Goal: Transaction & Acquisition: Purchase product/service

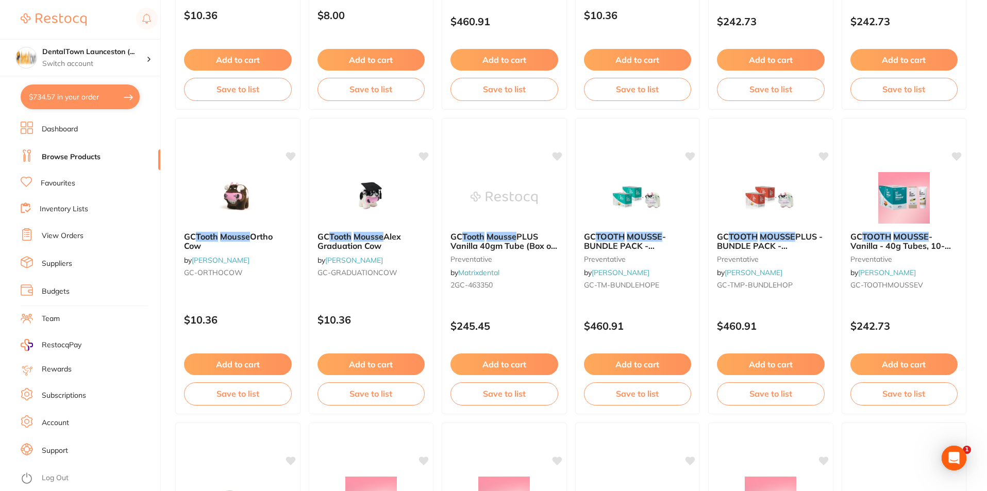
scroll to position [331, 0]
click at [78, 97] on button "$734.57 in your order" at bounding box center [80, 97] width 119 height 25
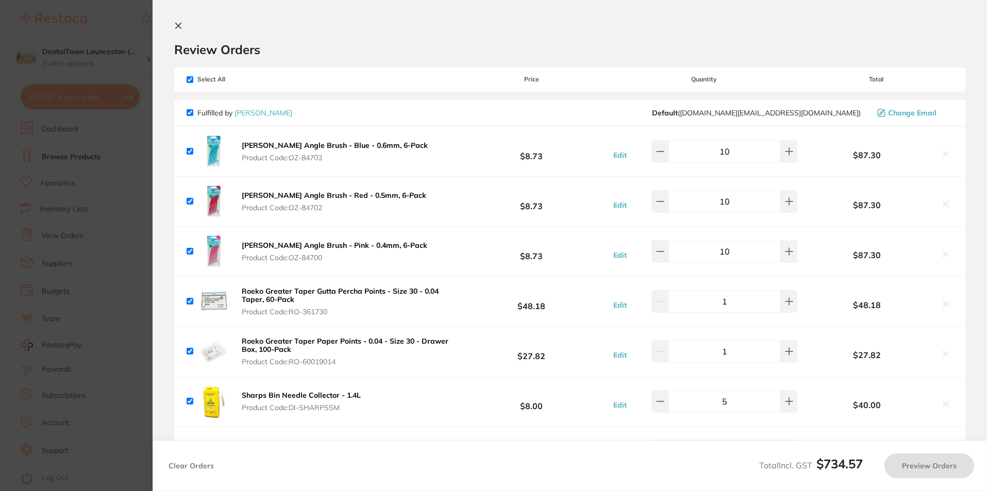
checkbox input "true"
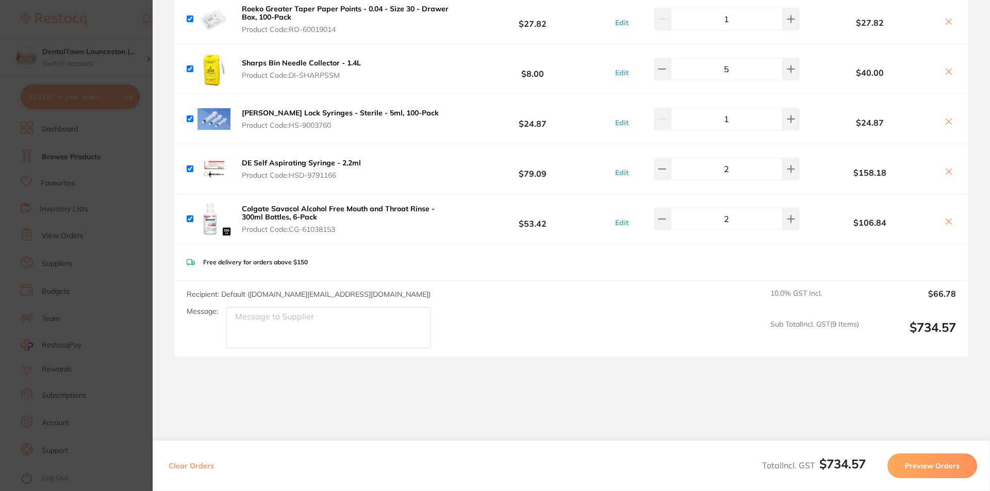
scroll to position [350, 0]
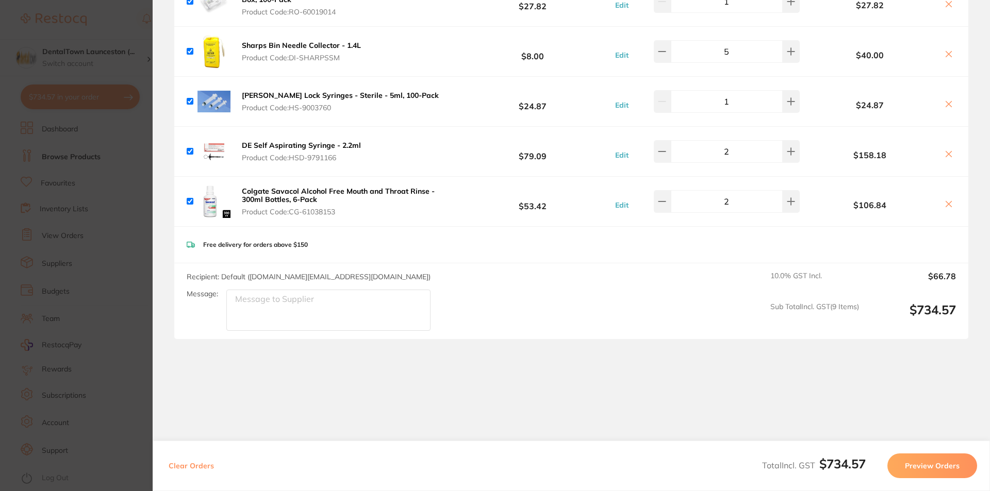
click at [944, 155] on icon at bounding box center [948, 154] width 8 height 8
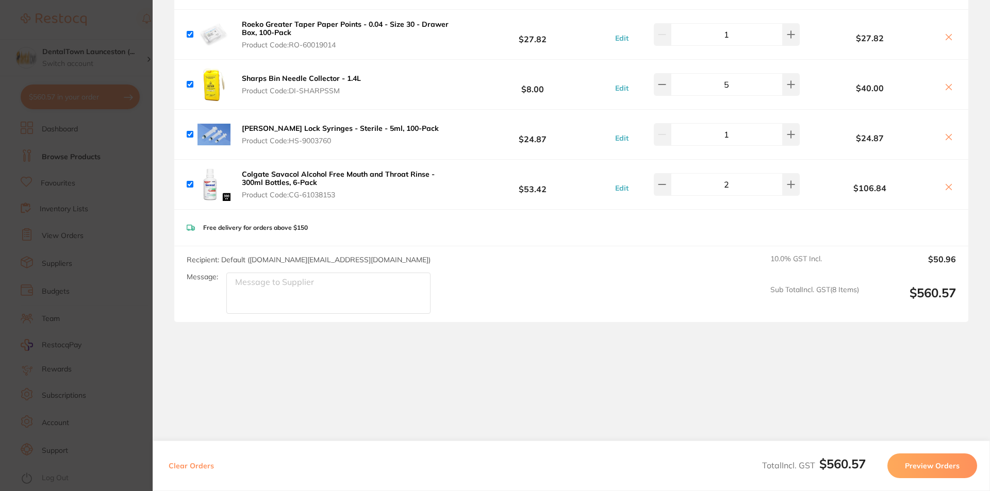
scroll to position [317, 0]
checkbox input "true"
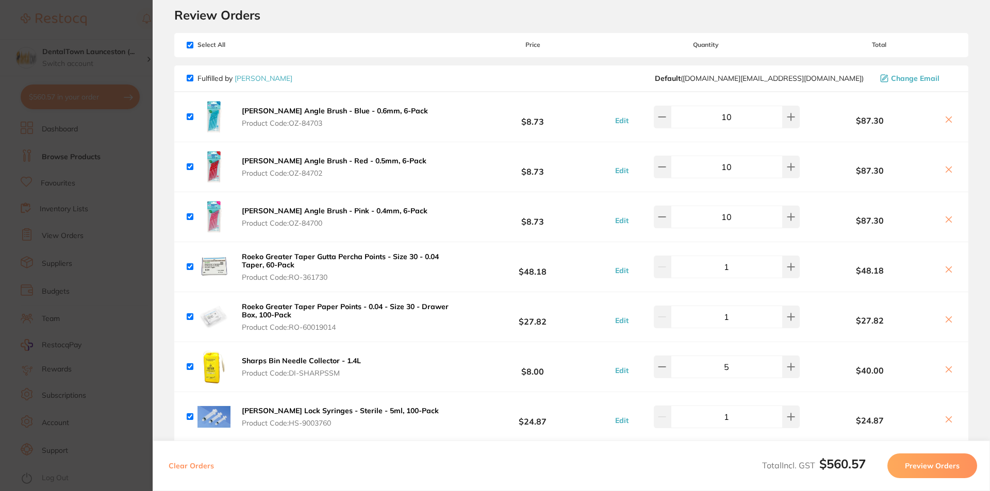
scroll to position [34, 0]
click at [107, 270] on section "Update RRP Set your pre negotiated price for this item. Item Agreed RRP (excl. …" at bounding box center [495, 245] width 990 height 491
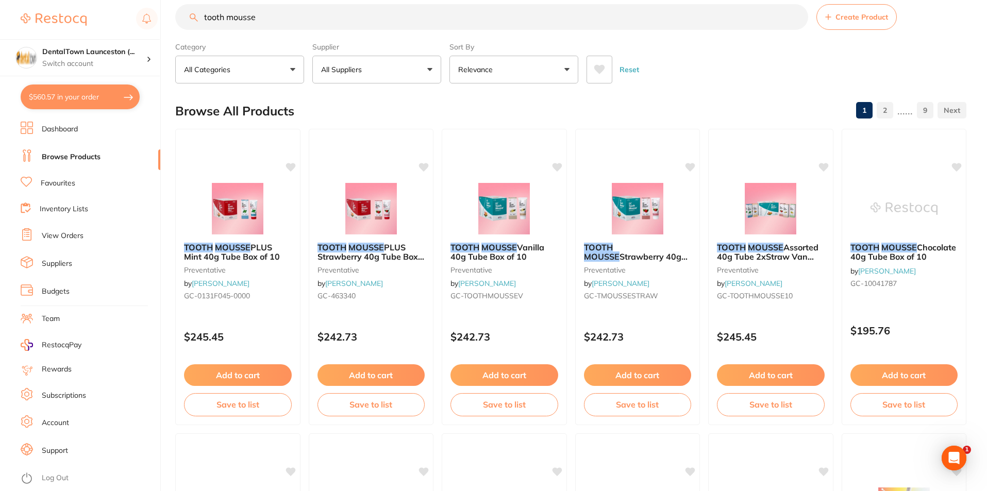
scroll to position [0, 0]
click at [797, 18] on input "tooth mousse" at bounding box center [491, 17] width 633 height 26
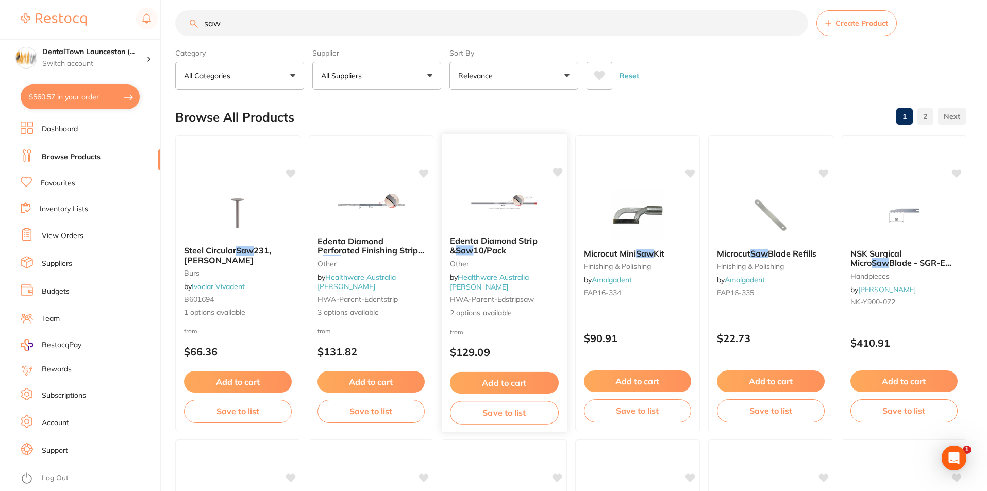
scroll to position [12, 0]
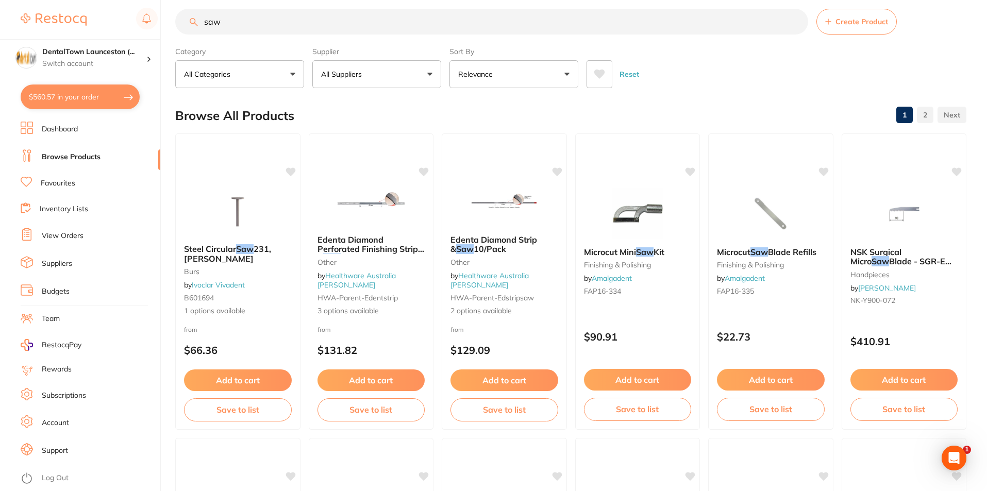
type input "saw"
click at [428, 75] on button "All Suppliers" at bounding box center [376, 74] width 129 height 28
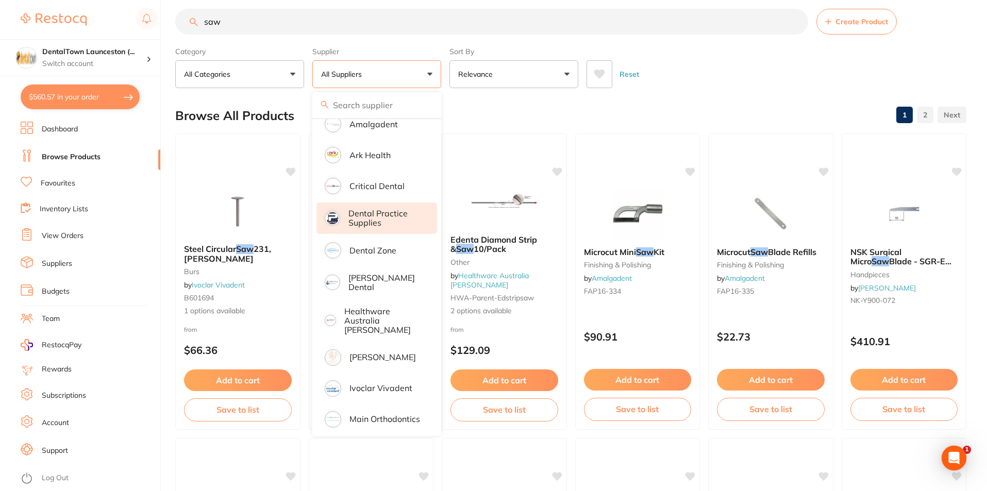
scroll to position [139, 0]
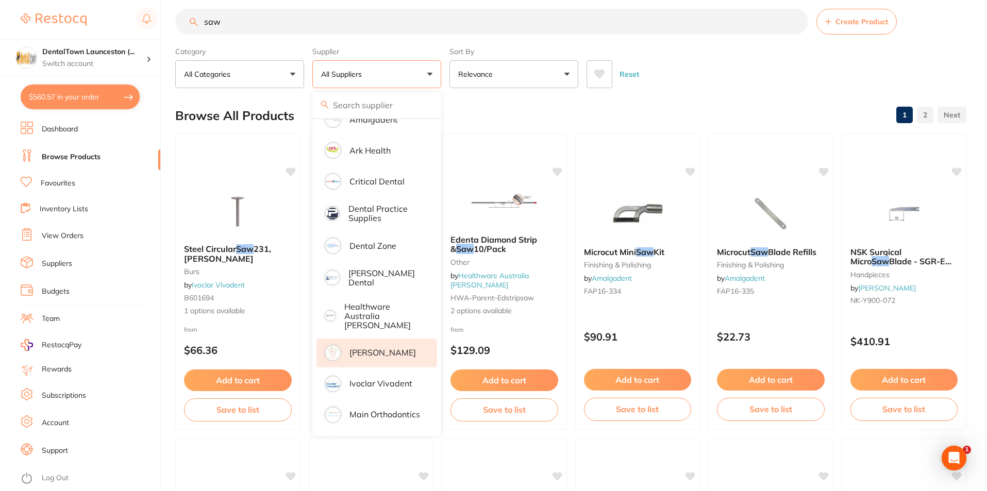
click at [338, 346] on img at bounding box center [332, 352] width 13 height 13
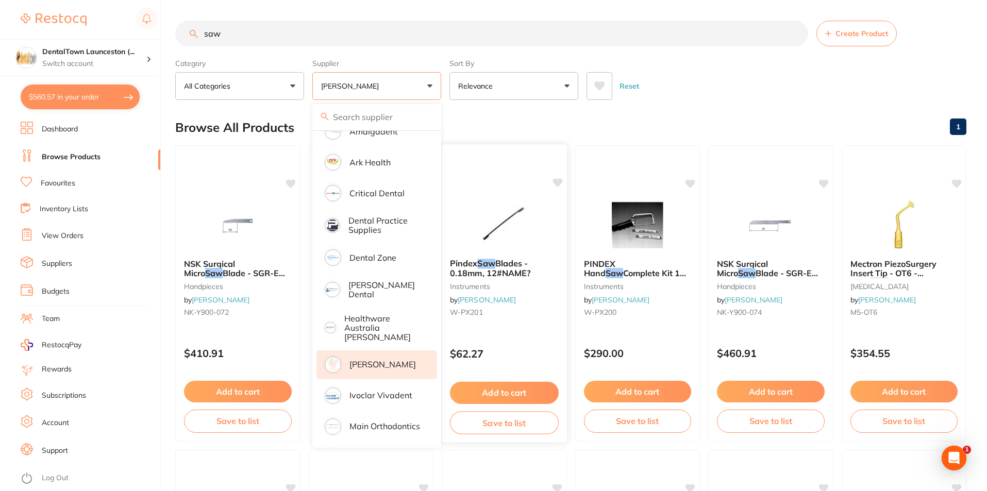
scroll to position [0, 0]
click at [698, 120] on div "Browse All Products 1" at bounding box center [570, 127] width 791 height 35
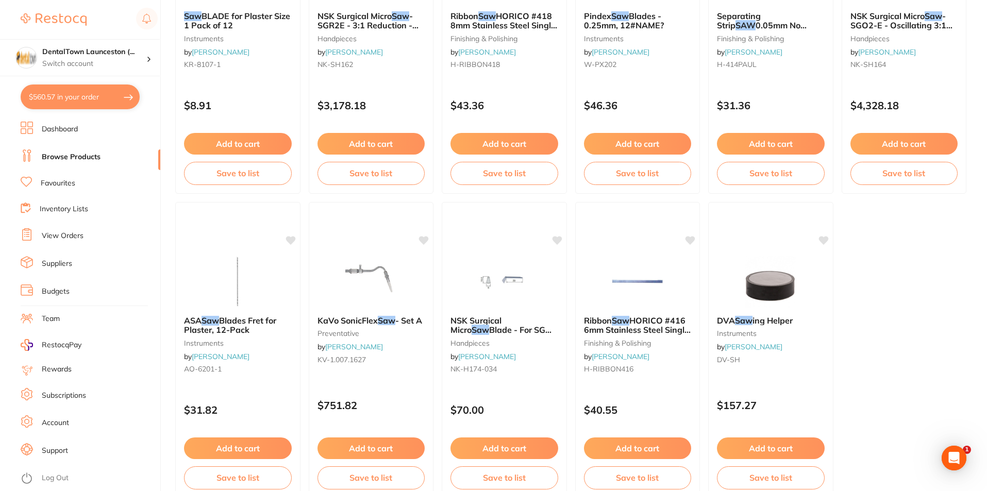
scroll to position [860, 0]
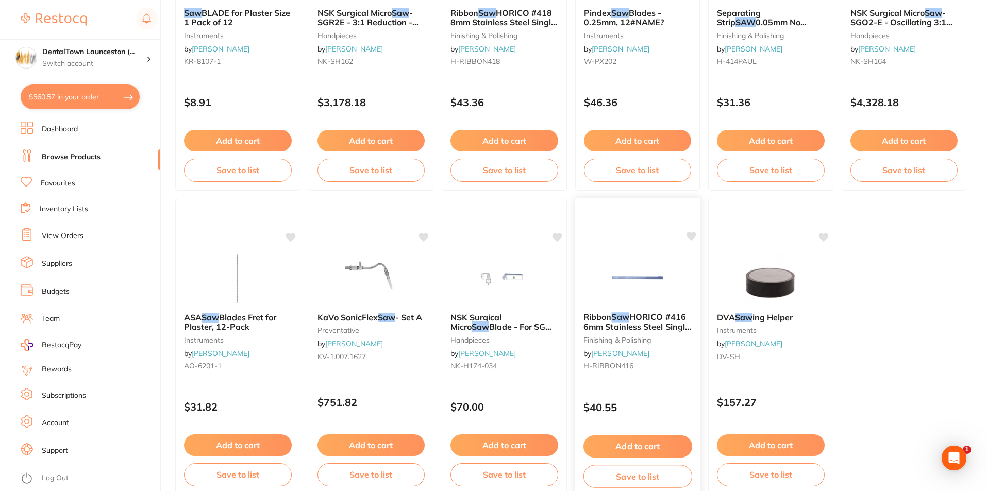
click at [623, 268] on img at bounding box center [638, 278] width 68 height 52
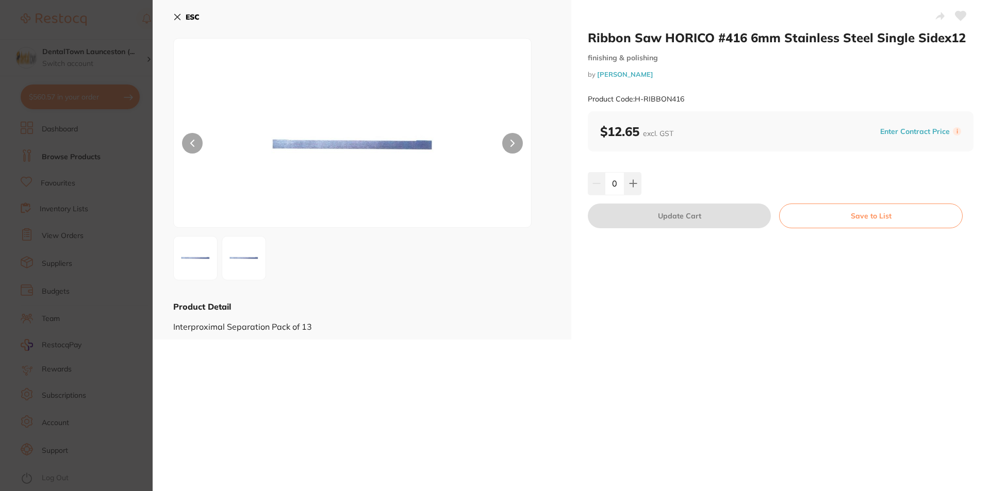
click at [509, 139] on button at bounding box center [512, 143] width 21 height 21
click at [191, 145] on icon at bounding box center [192, 143] width 4 height 7
click at [180, 16] on icon at bounding box center [177, 17] width 8 height 8
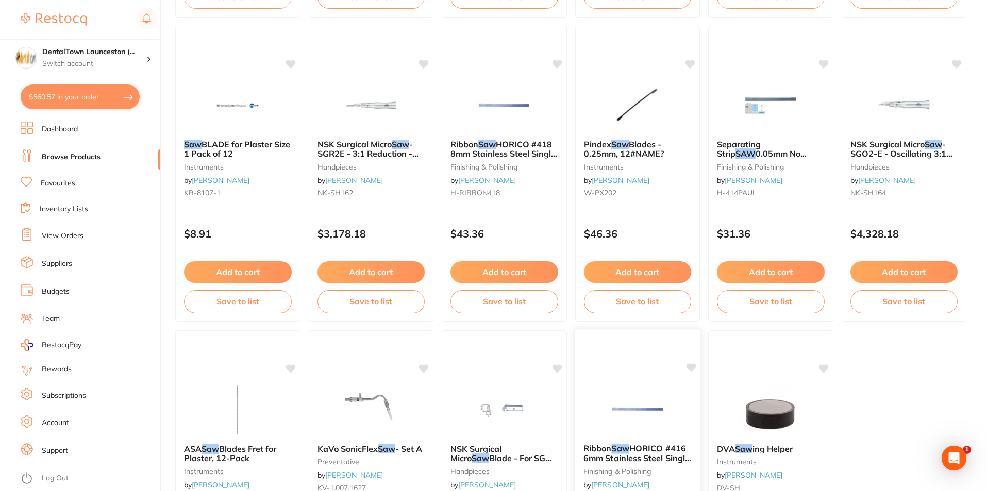
scroll to position [728, 0]
click at [767, 110] on img at bounding box center [771, 105] width 68 height 52
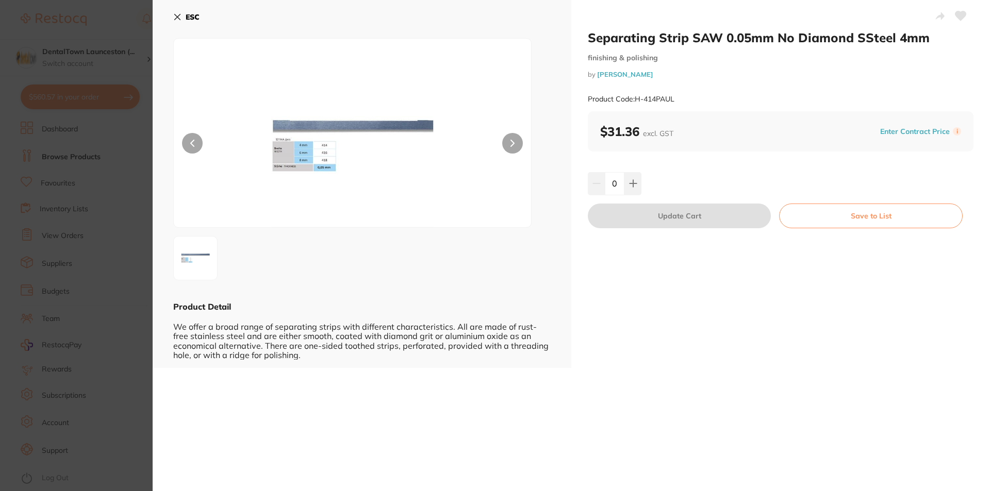
click at [511, 146] on icon at bounding box center [512, 143] width 4 height 7
click at [178, 22] on button "ESC" at bounding box center [186, 17] width 26 height 18
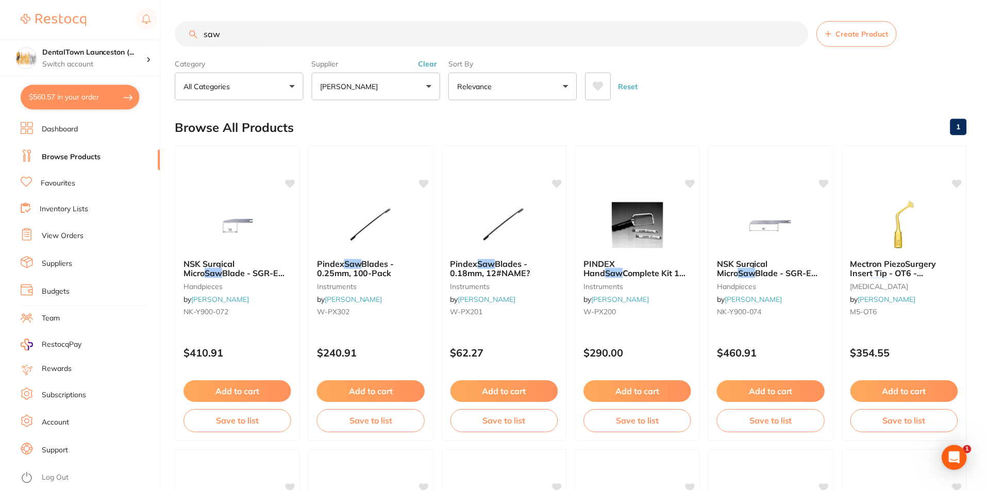
scroll to position [728, 0]
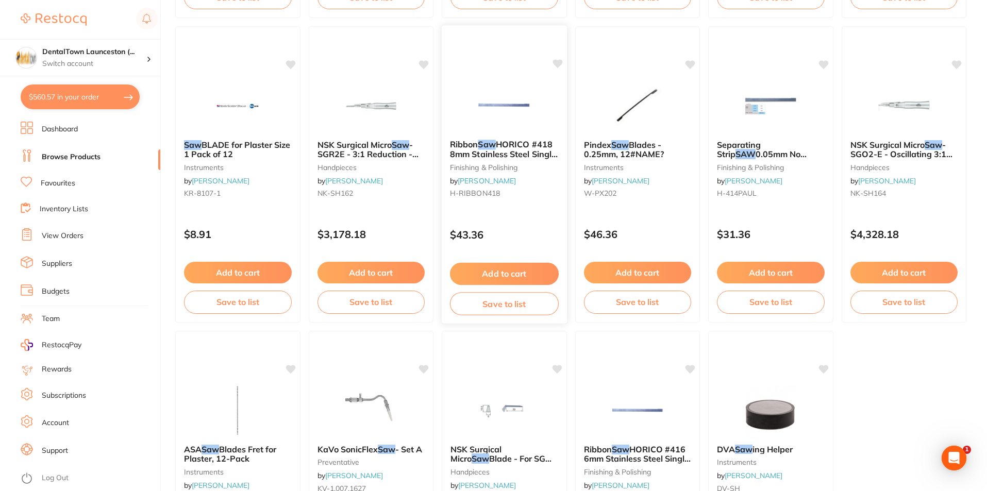
click at [516, 150] on span "HORICO #418 8mm Stainless Steel Single Sidex12" at bounding box center [504, 153] width 108 height 29
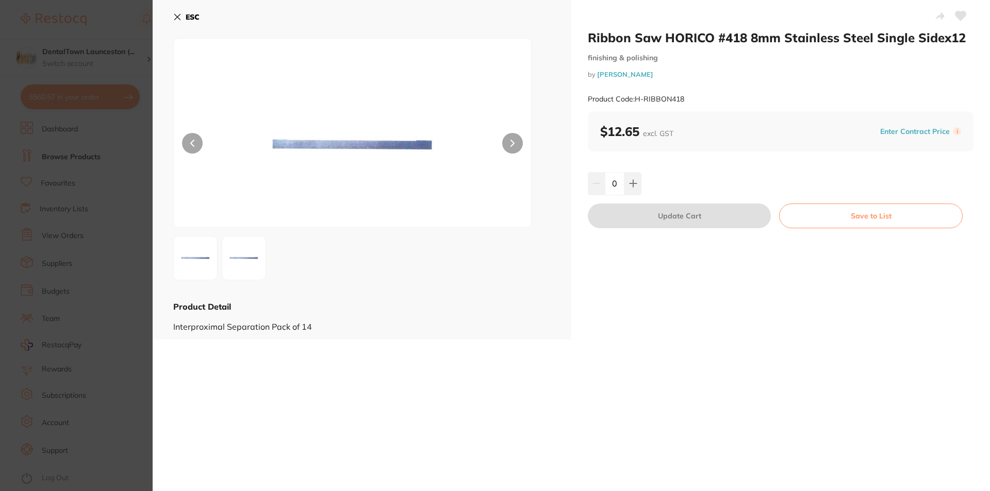
click at [511, 145] on icon at bounding box center [512, 143] width 3 height 6
click at [627, 191] on button at bounding box center [632, 183] width 17 height 23
type input "1"
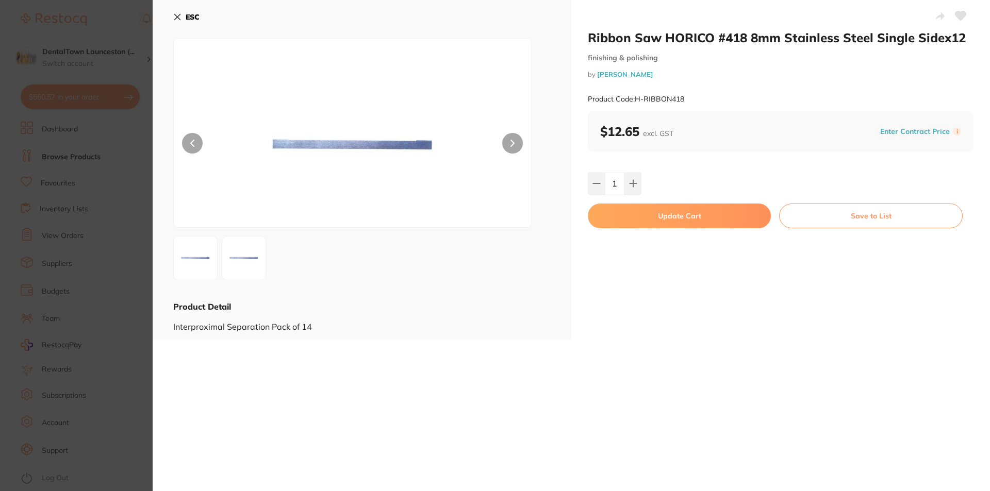
click at [714, 217] on button "Update Cart" at bounding box center [679, 216] width 183 height 25
checkbox input "false"
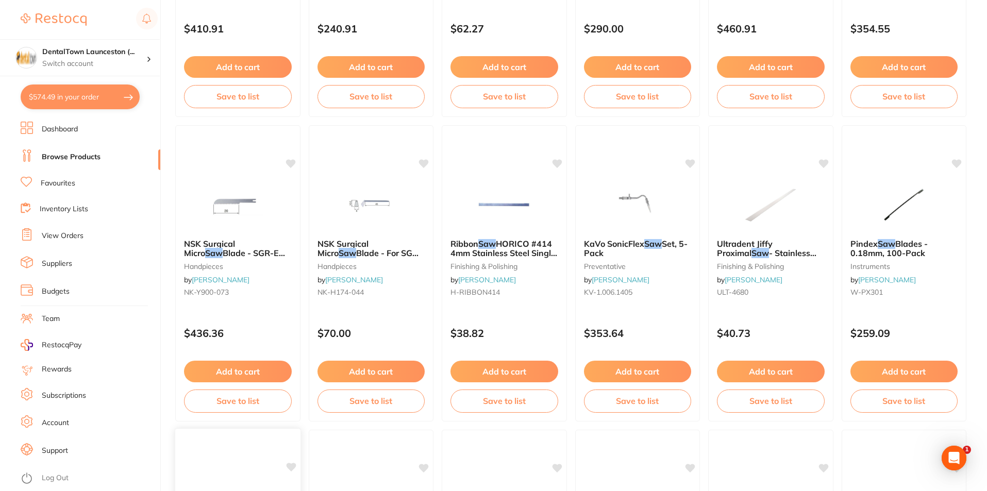
scroll to position [324, 0]
click at [757, 238] on div "Ultradent Jiffy Proximal Saw - Stainless Steel, 10-Pack finishing & polishing b…" at bounding box center [770, 270] width 125 height 79
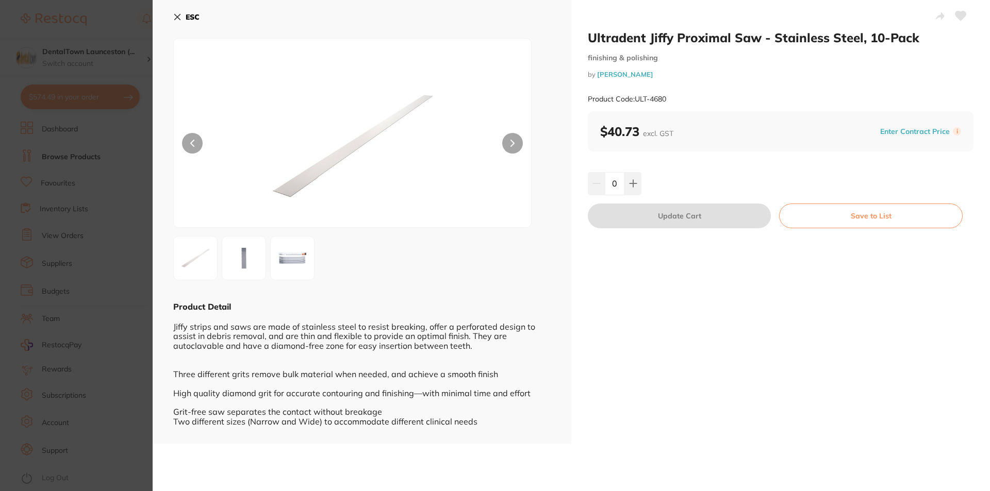
click at [522, 145] on div at bounding box center [352, 133] width 358 height 190
click at [512, 145] on icon at bounding box center [512, 143] width 3 height 6
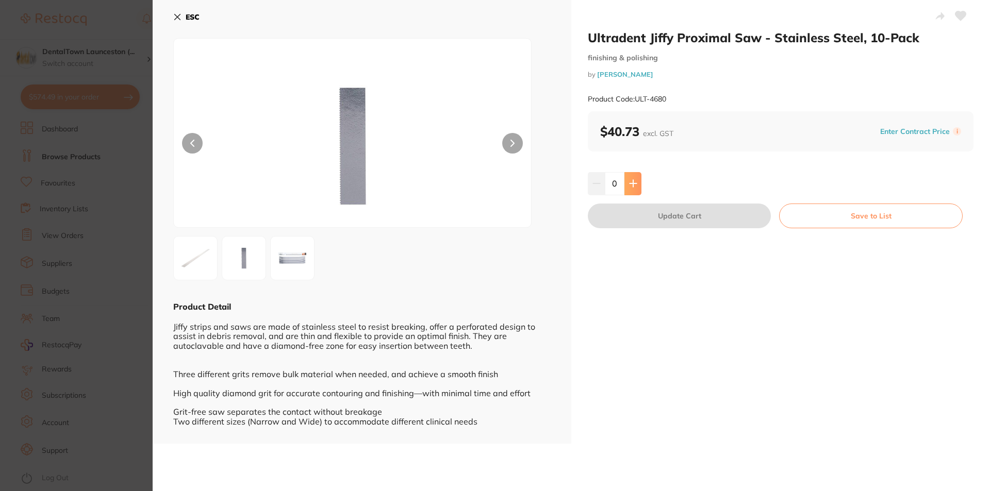
click at [630, 180] on icon at bounding box center [633, 183] width 8 height 8
type input "1"
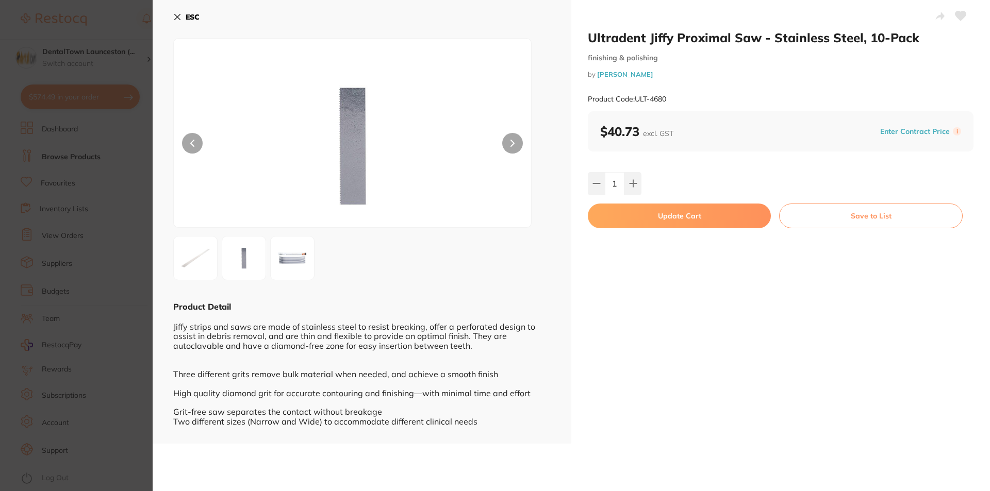
click at [656, 215] on button "Update Cart" at bounding box center [679, 216] width 183 height 25
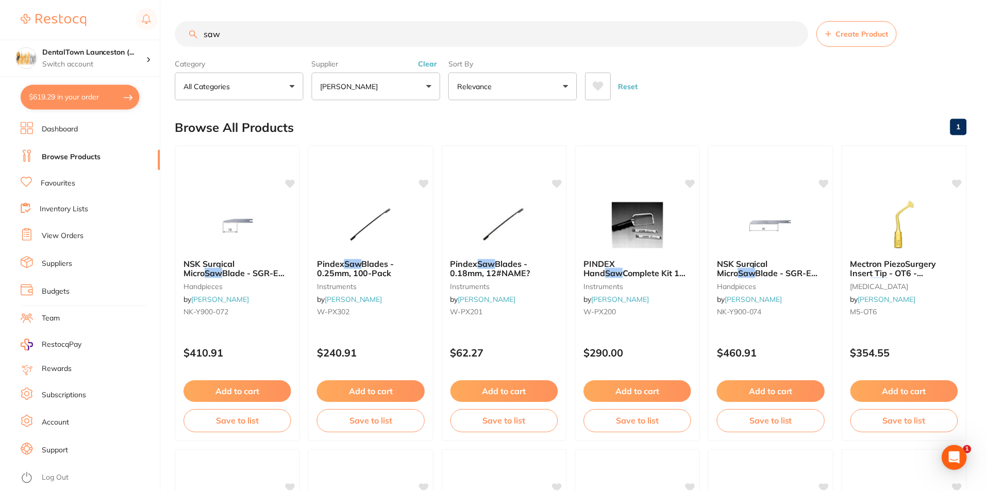
scroll to position [324, 0]
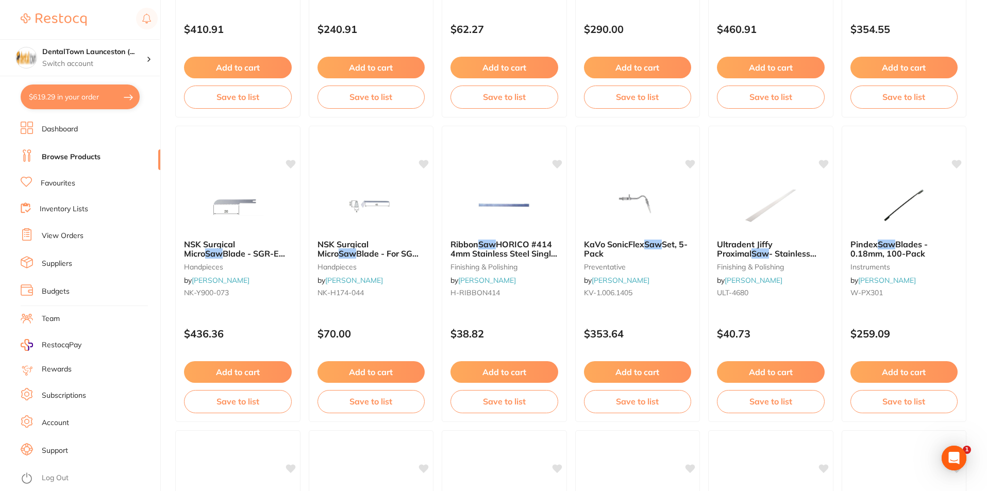
click at [91, 98] on button "$619.29 in your order" at bounding box center [80, 97] width 119 height 25
checkbox input "true"
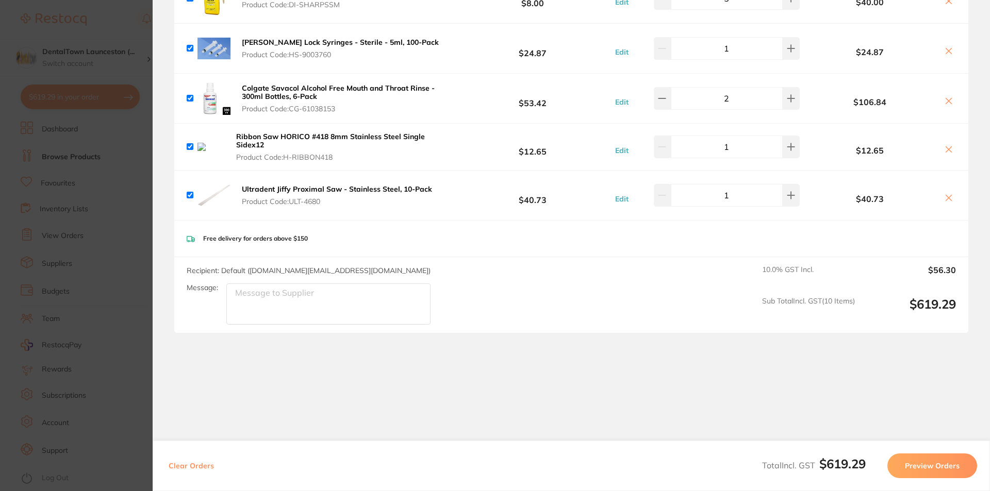
scroll to position [417, 0]
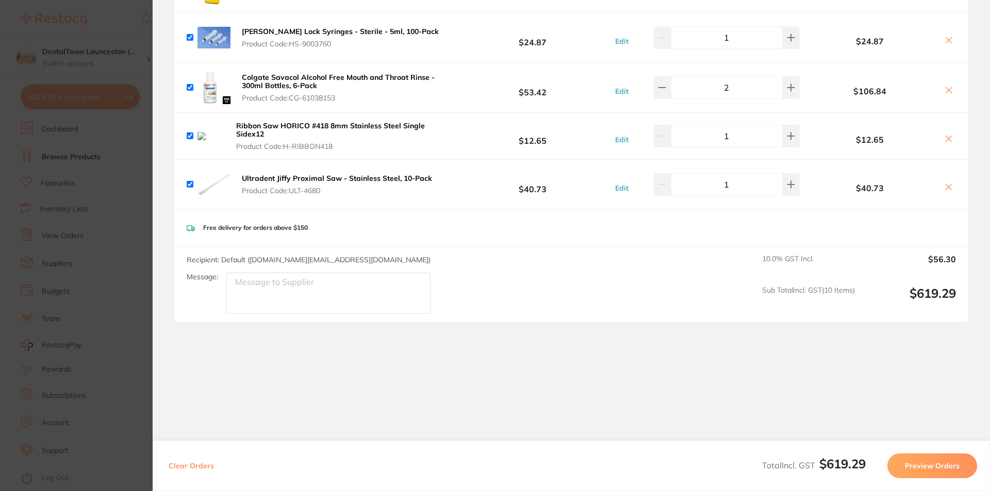
click at [944, 137] on icon at bounding box center [948, 139] width 8 height 8
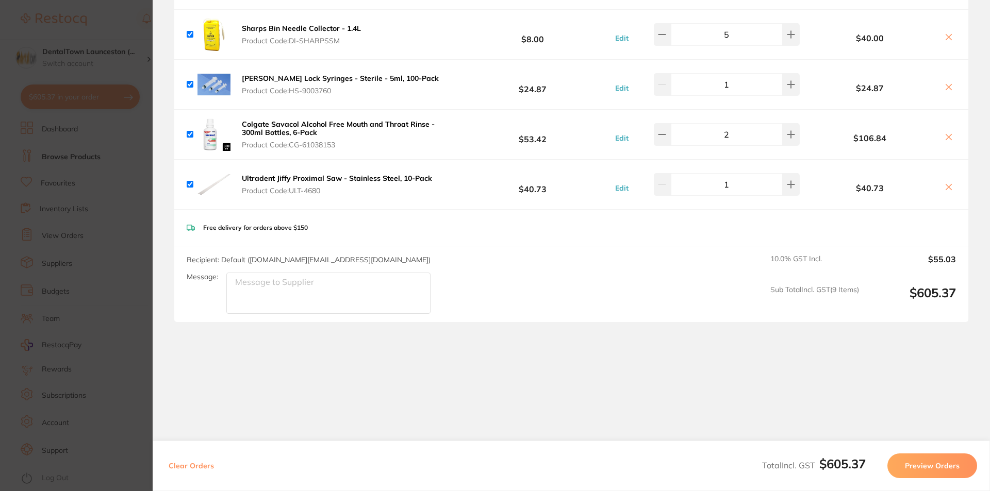
scroll to position [367, 0]
checkbox input "true"
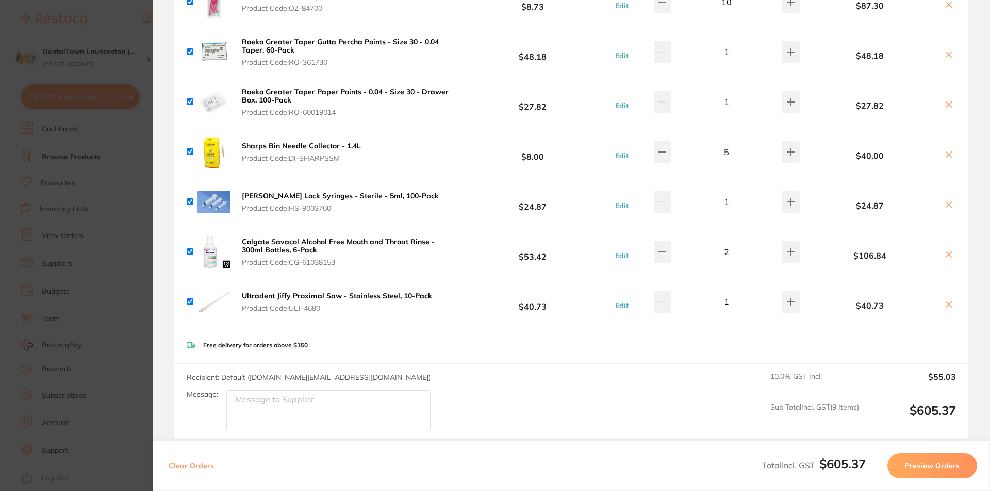
scroll to position [260, 0]
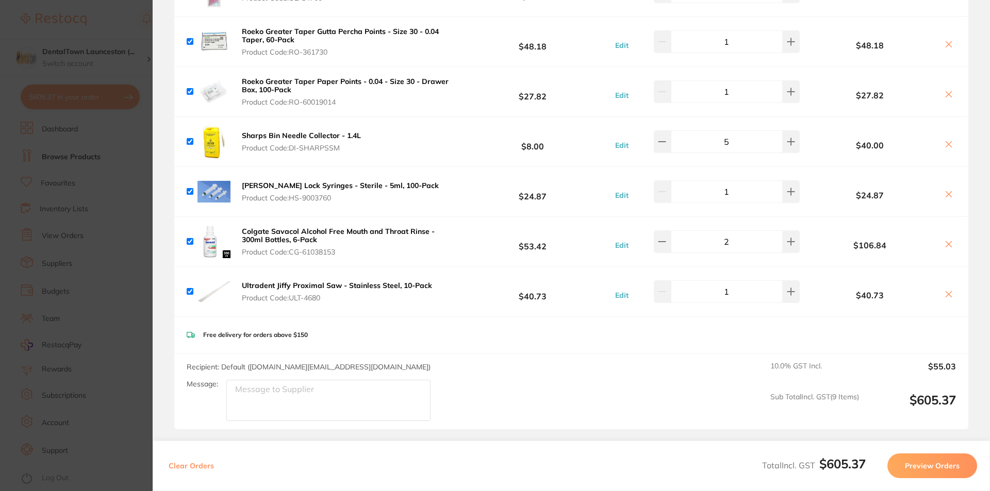
click at [258, 394] on textarea "Message:" at bounding box center [328, 400] width 204 height 41
click at [118, 215] on section "Update RRP Set your pre negotiated price for this item. Item Agreed RRP (excl. …" at bounding box center [495, 245] width 990 height 491
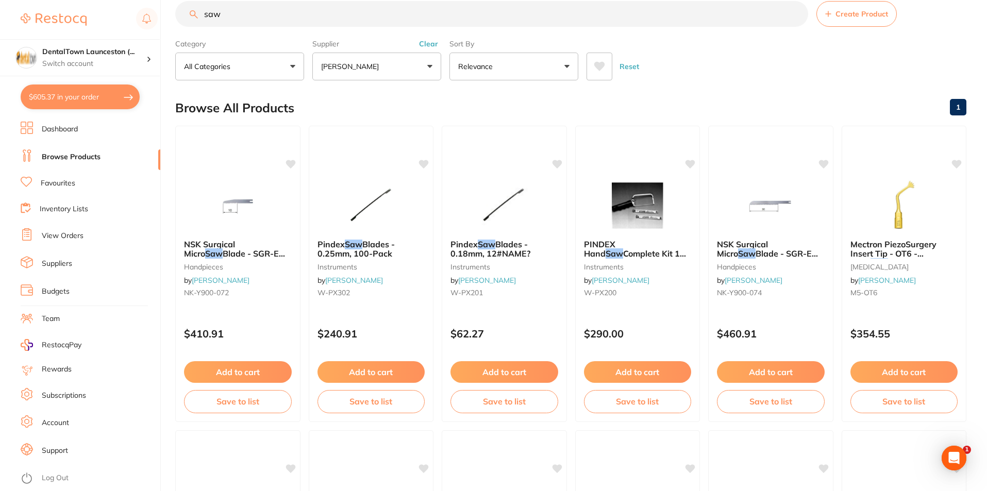
scroll to position [0, 0]
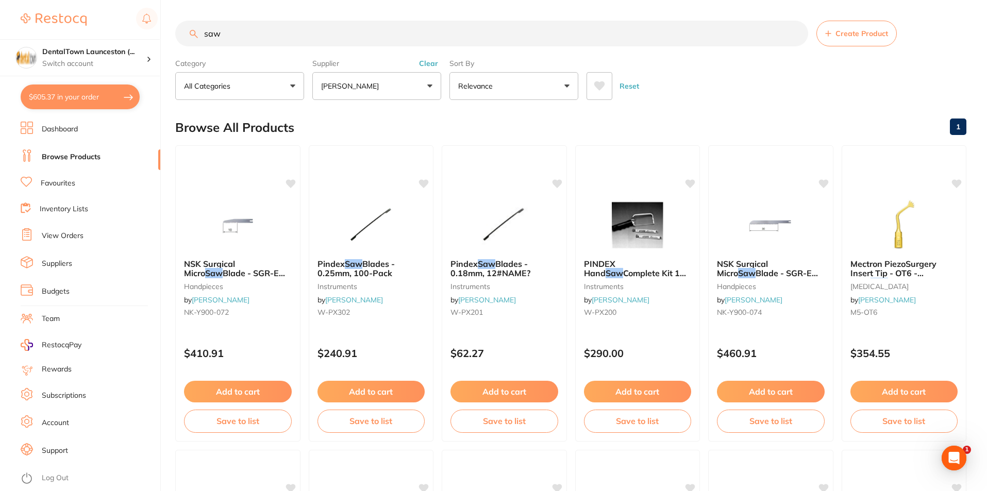
click at [312, 35] on input "saw" at bounding box center [491, 34] width 633 height 26
type input "s"
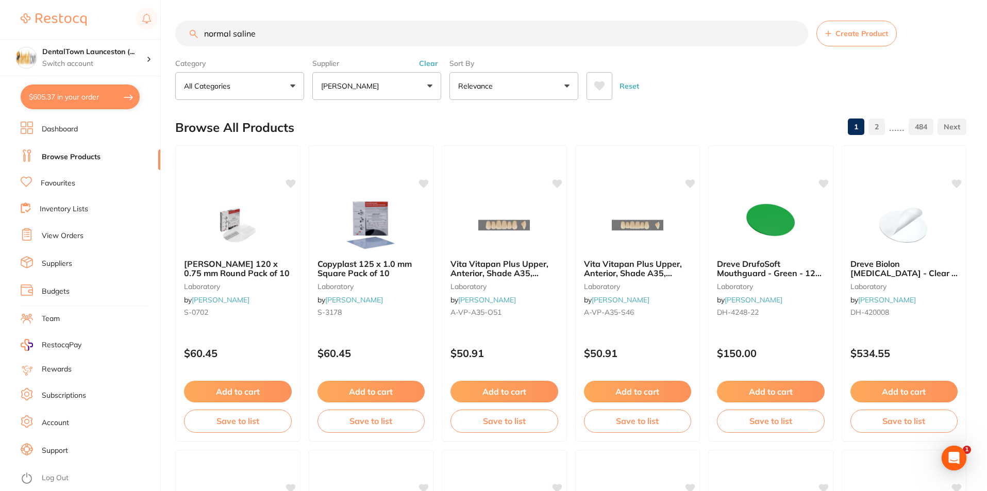
type input "normal saline"
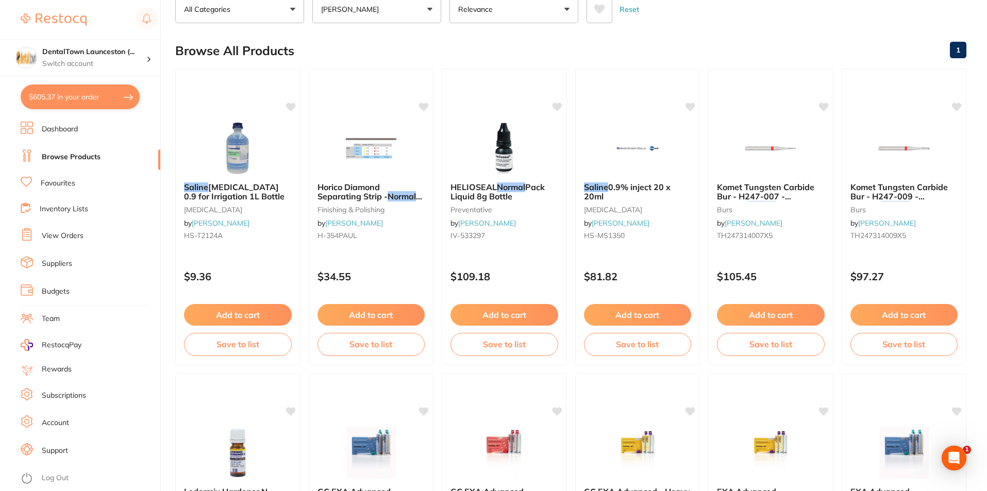
scroll to position [75, 0]
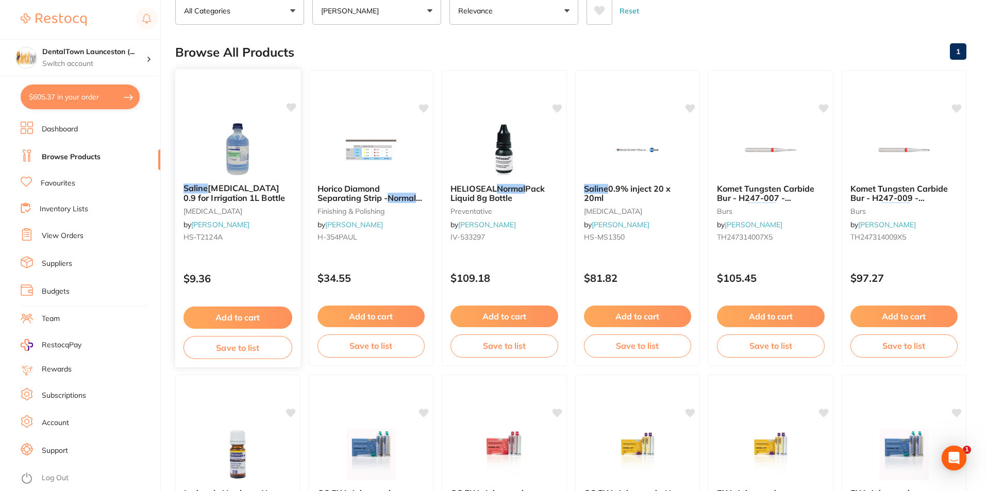
click at [238, 318] on button "Add to cart" at bounding box center [238, 318] width 109 height 22
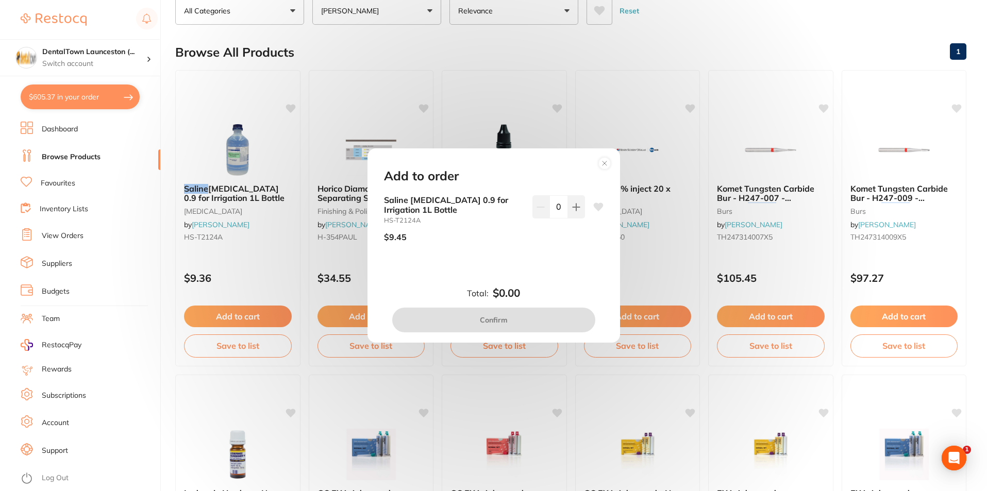
scroll to position [0, 0]
click at [572, 211] on icon at bounding box center [576, 207] width 8 height 8
type input "1"
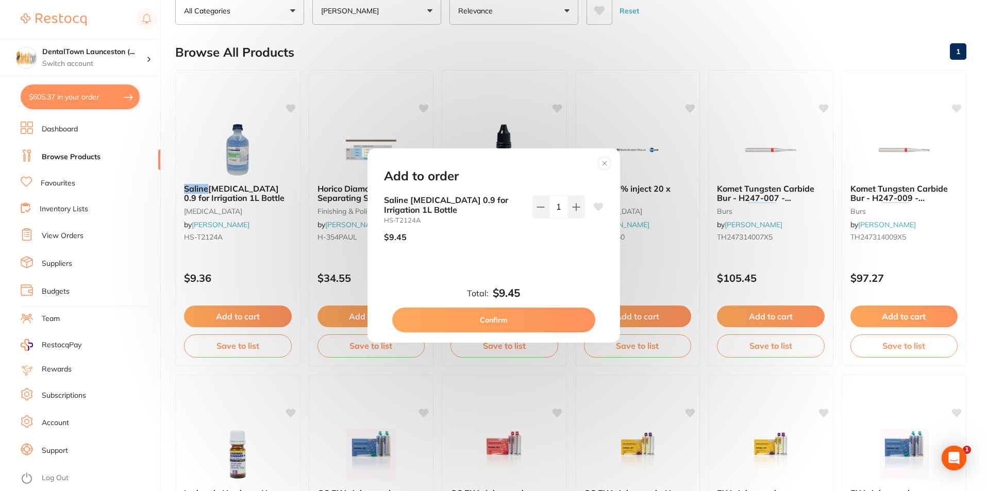
click at [489, 322] on button "Confirm" at bounding box center [493, 320] width 203 height 25
checkbox input "false"
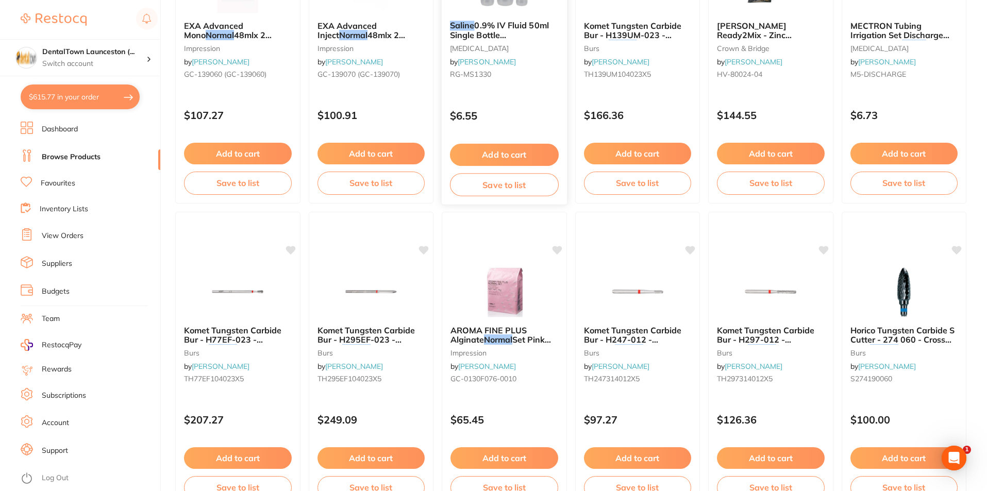
scroll to position [850, 0]
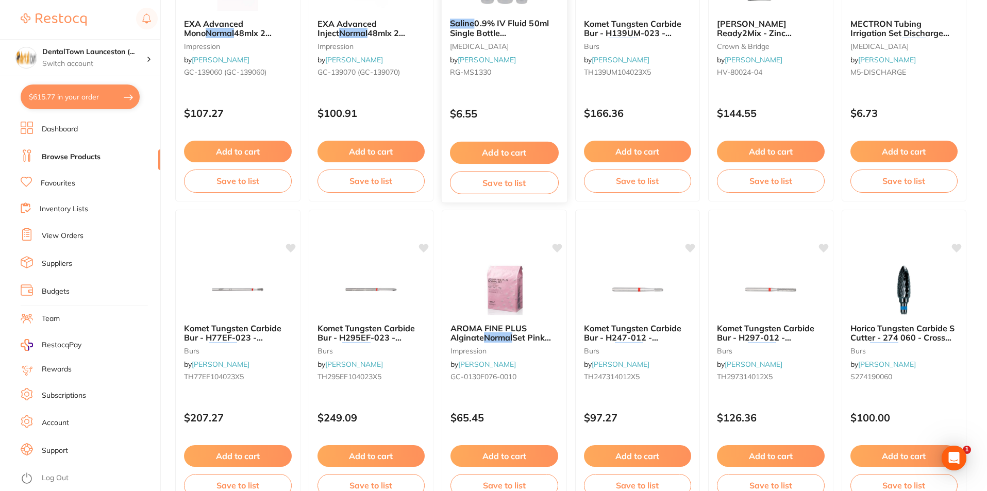
click at [500, 27] on span "0.9% IV Fluid 50ml Single Bottle [MEDICAL_DATA]" at bounding box center [499, 32] width 99 height 29
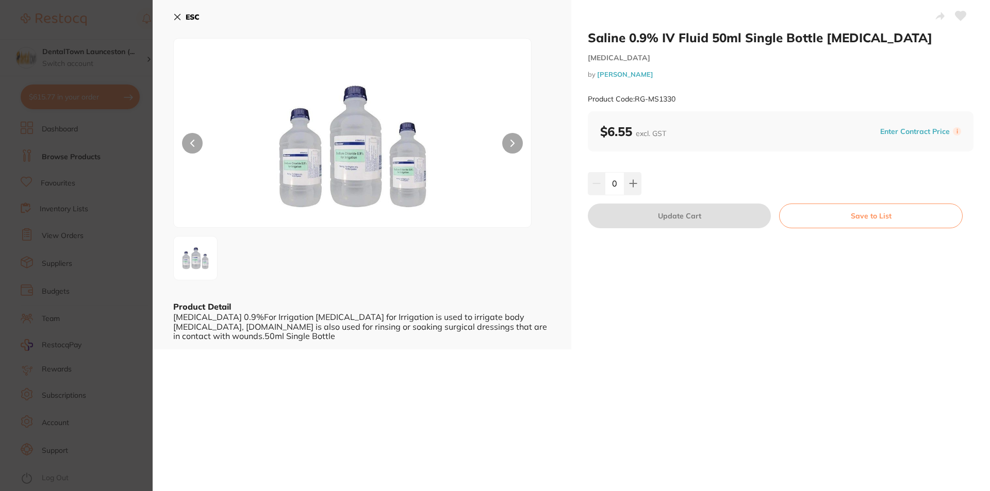
click at [512, 140] on icon at bounding box center [512, 143] width 4 height 7
click at [177, 19] on icon at bounding box center [177, 17] width 8 height 8
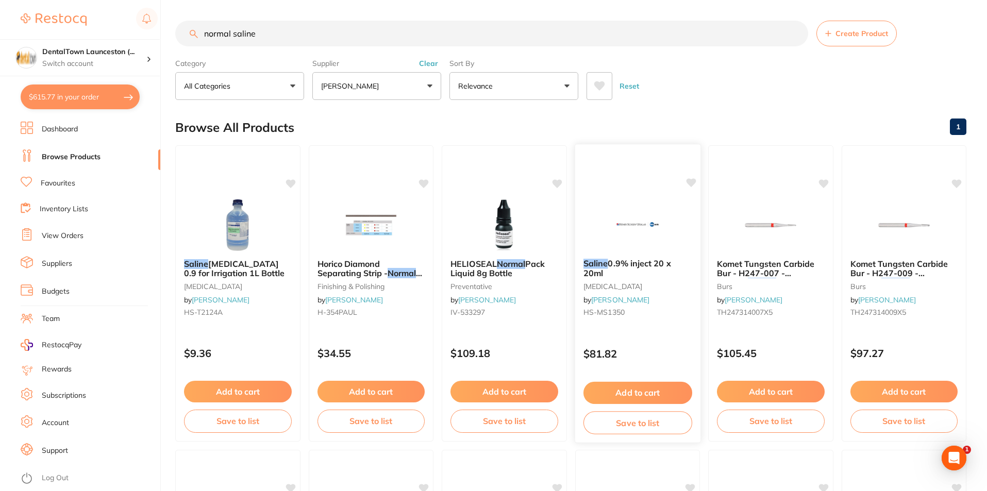
click at [631, 226] on img at bounding box center [638, 224] width 68 height 52
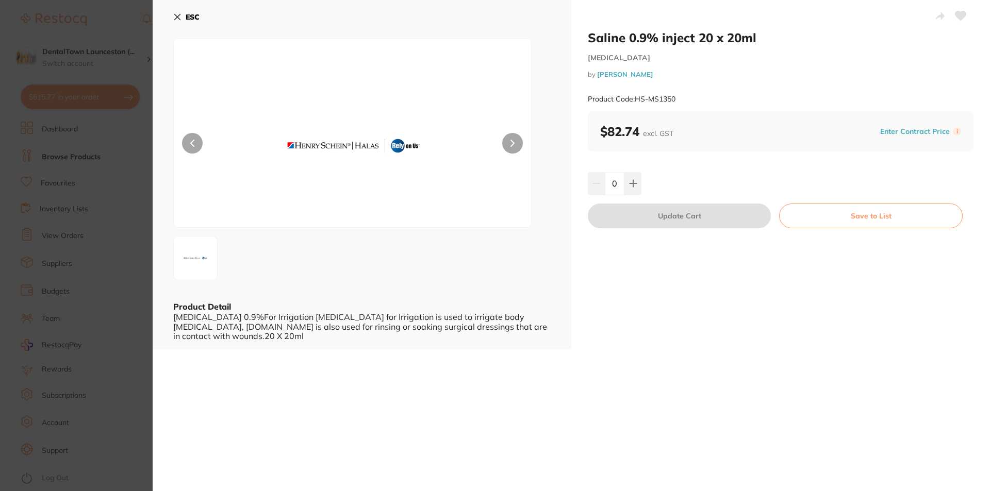
click at [513, 143] on button at bounding box center [512, 143] width 21 height 21
click at [175, 18] on icon at bounding box center [177, 17] width 8 height 8
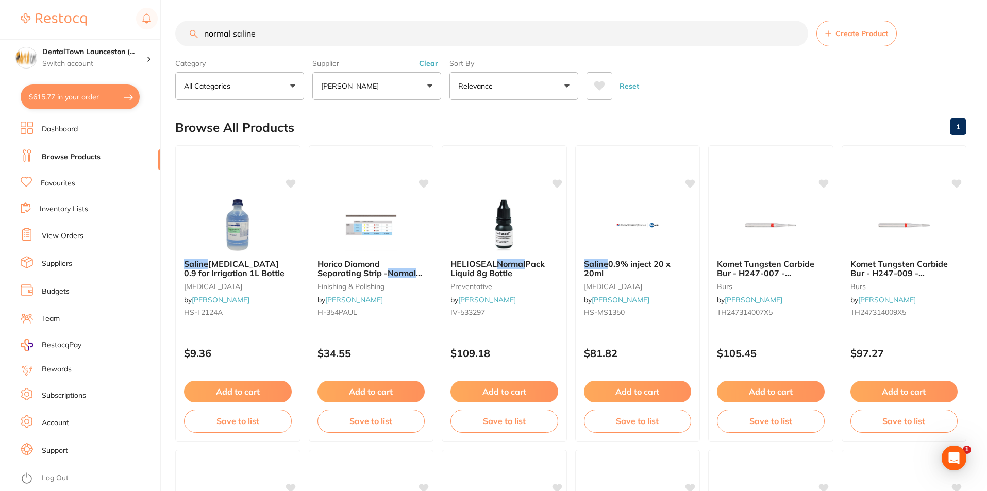
click at [90, 95] on button "$615.77 in your order" at bounding box center [80, 97] width 119 height 25
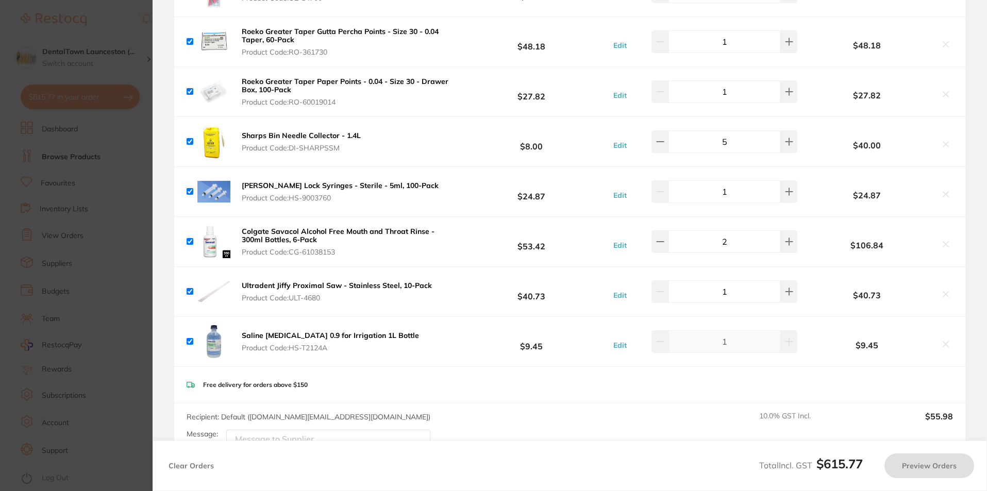
checkbox input "true"
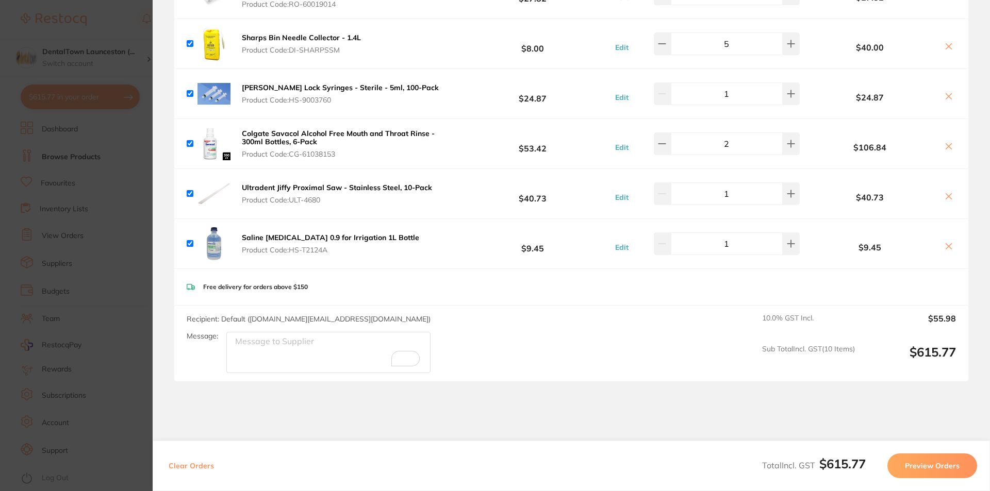
click at [297, 346] on textarea "Message:" at bounding box center [328, 352] width 204 height 41
click at [301, 341] on textarea "please send it onur" at bounding box center [328, 352] width 204 height 41
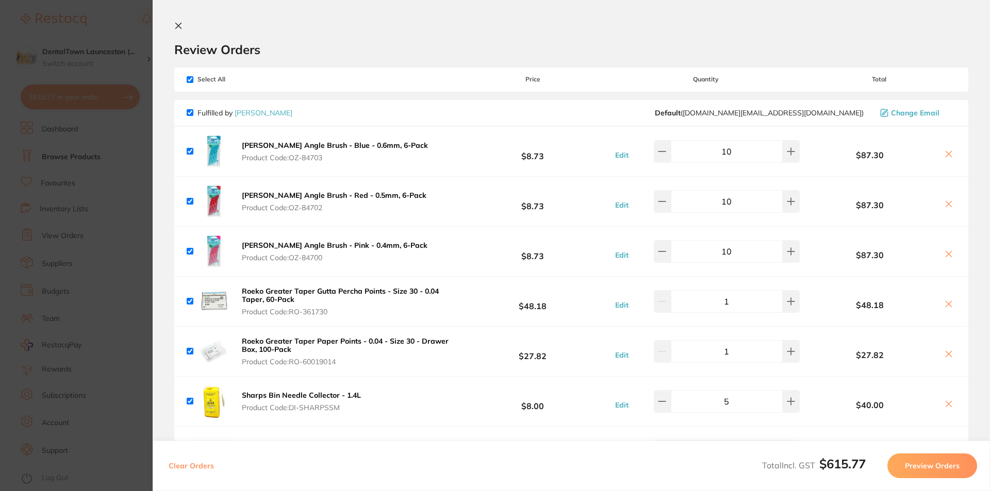
type textarea "Please send it on an urgent basis."
click at [132, 218] on section "Update RRP Set your pre negotiated price for this item. Item Agreed RRP (excl. …" at bounding box center [495, 245] width 990 height 491
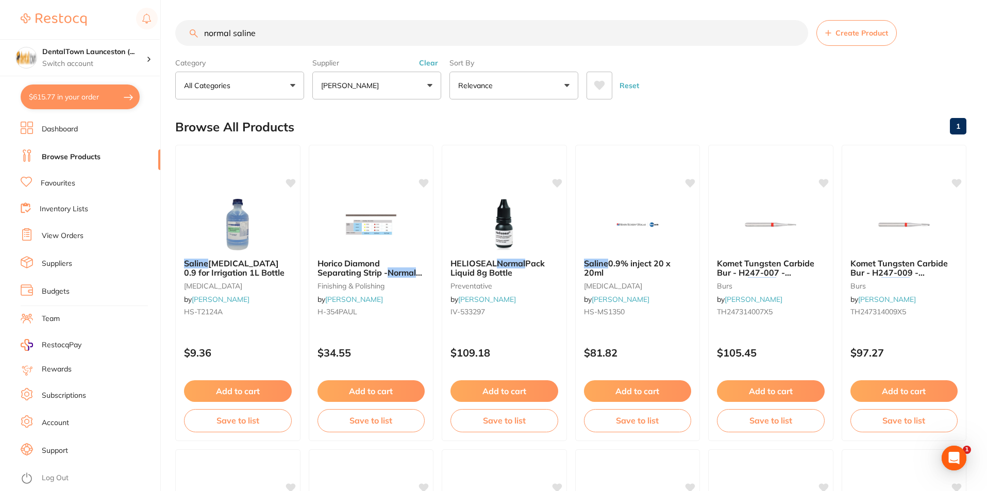
click at [795, 40] on input "normal saline" at bounding box center [491, 33] width 633 height 26
click at [795, 32] on input "normal saline" at bounding box center [491, 33] width 633 height 26
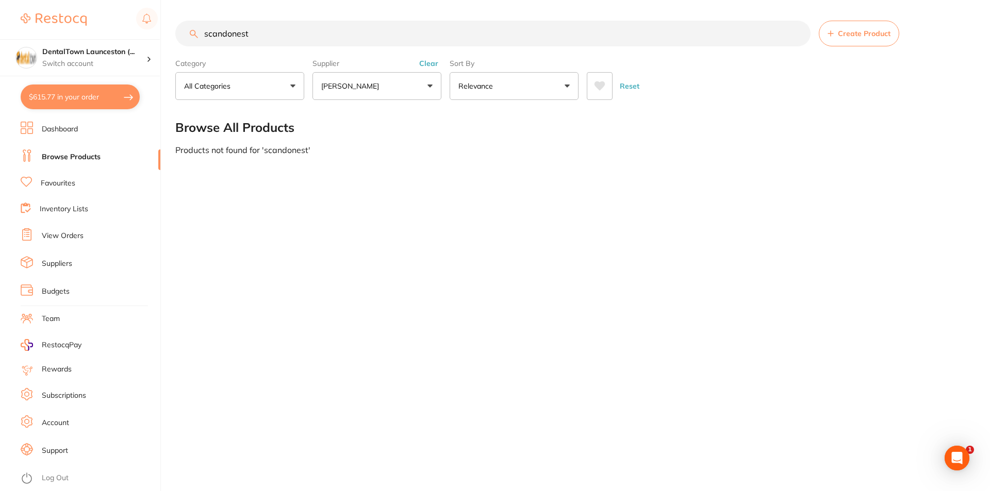
click at [292, 88] on button "All Categories" at bounding box center [239, 86] width 129 height 28
click at [241, 150] on strong "All Categories" at bounding box center [215, 147] width 55 height 9
click at [277, 36] on input "scandonest" at bounding box center [492, 34] width 635 height 26
type input "s"
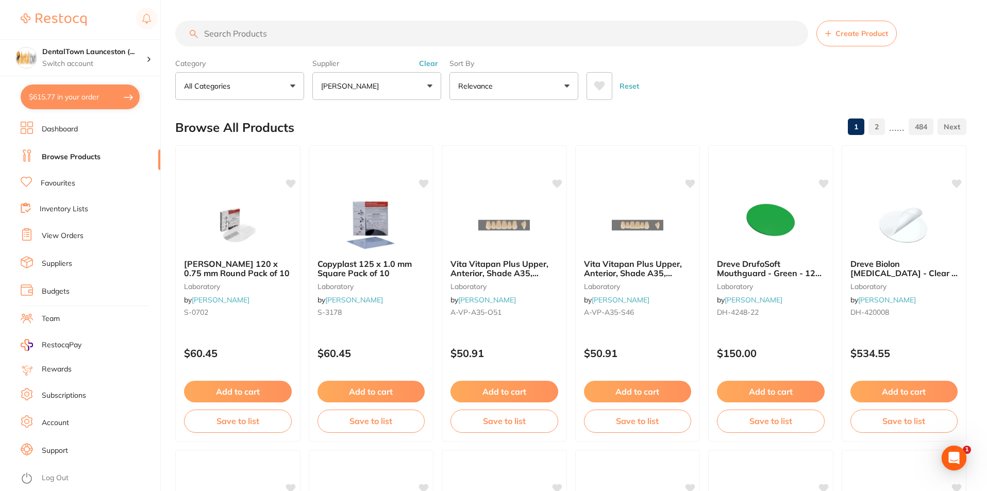
click at [286, 91] on button "All Categories" at bounding box center [239, 86] width 129 height 28
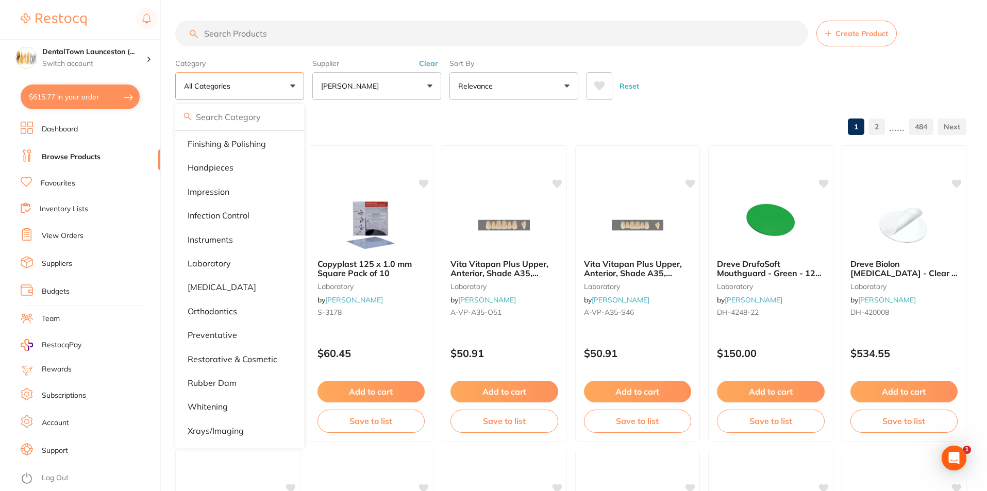
scroll to position [270, 0]
click at [229, 283] on p "[MEDICAL_DATA]" at bounding box center [222, 287] width 69 height 9
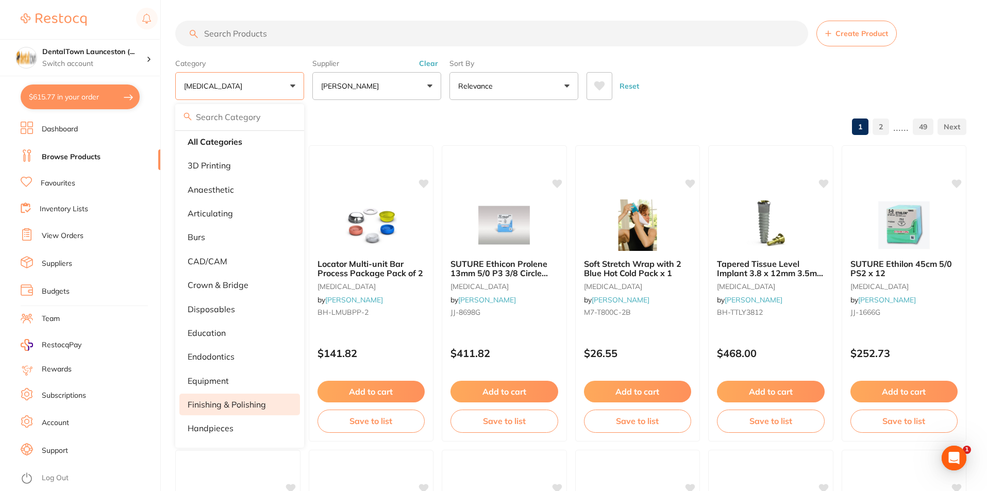
scroll to position [0, 0]
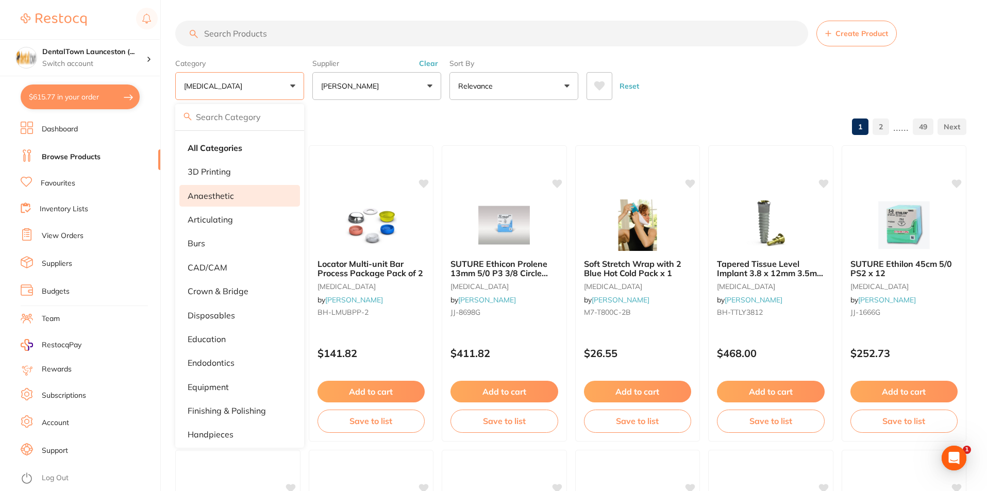
click at [218, 195] on p "anaesthetic" at bounding box center [211, 195] width 46 height 9
click at [404, 131] on div "Browse All Products 1 2 ...... 51" at bounding box center [570, 127] width 791 height 35
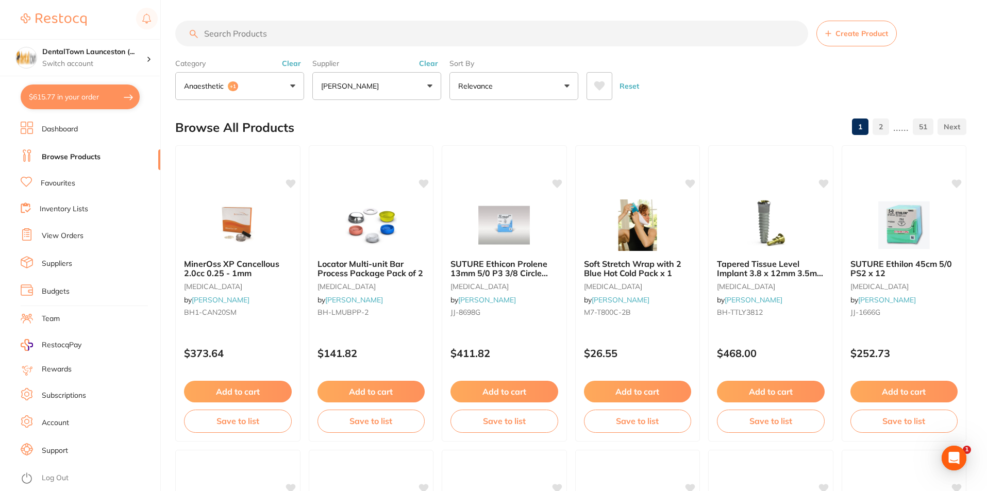
click at [290, 82] on button "anaesthetic +1" at bounding box center [239, 86] width 129 height 28
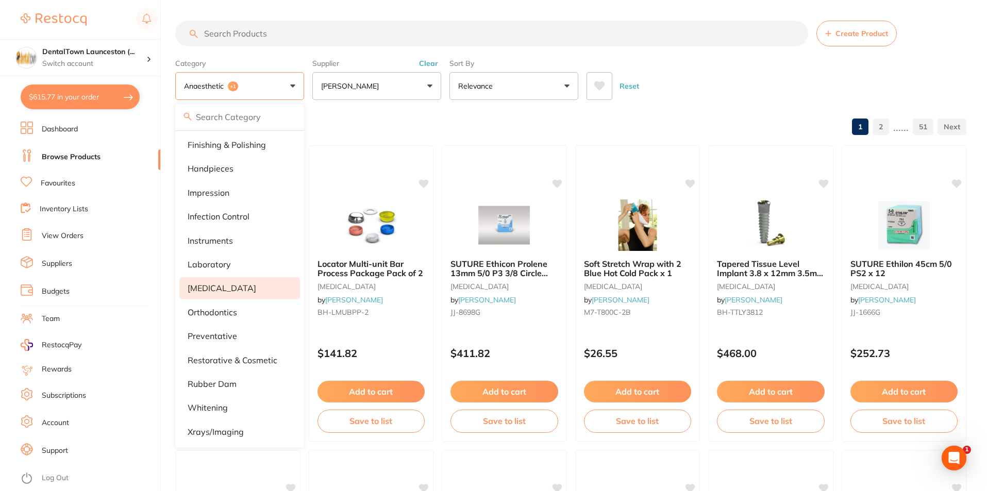
scroll to position [270, 0]
click at [211, 289] on p "[MEDICAL_DATA]" at bounding box center [222, 287] width 69 height 9
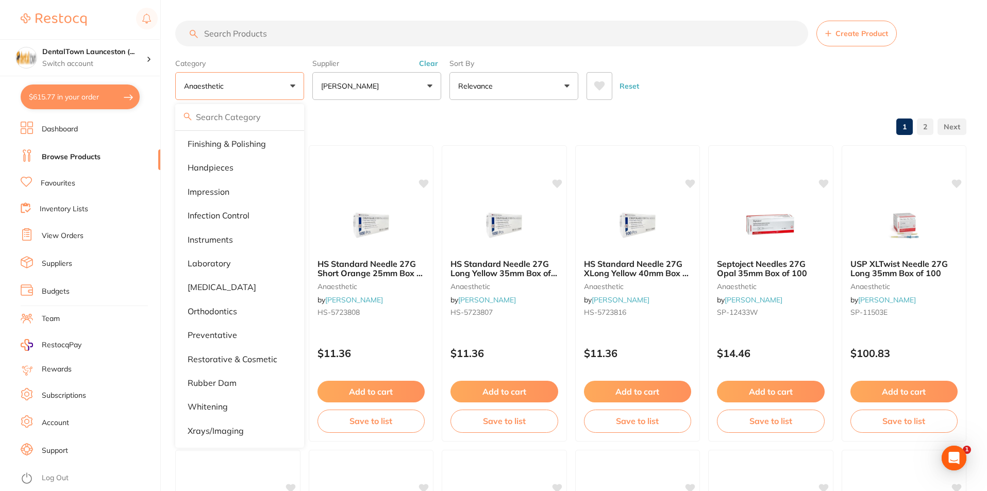
click at [302, 34] on input "search" at bounding box center [491, 34] width 633 height 26
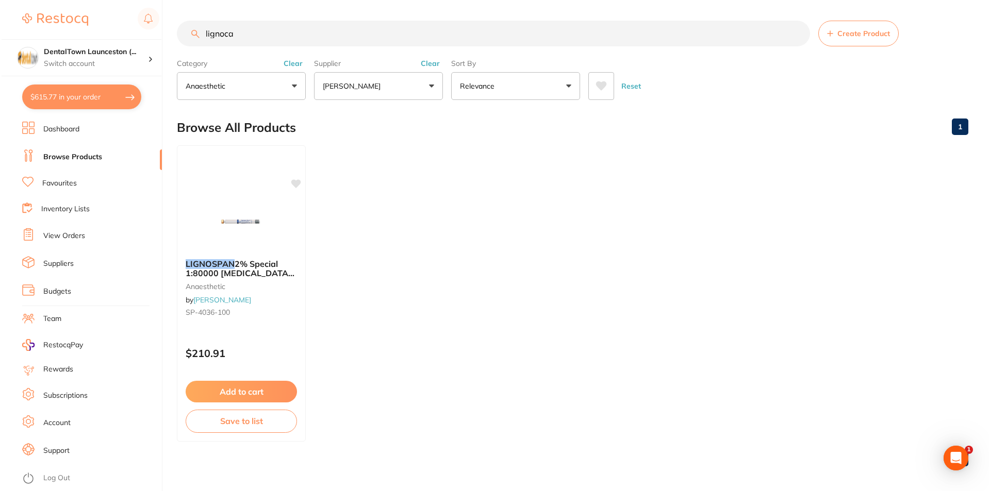
scroll to position [0, 0]
type input "lignoca"
click at [232, 272] on span "2% Special 1:80000 [MEDICAL_DATA] 2.2ml 2xBox 50 Blue" at bounding box center [239, 272] width 110 height 29
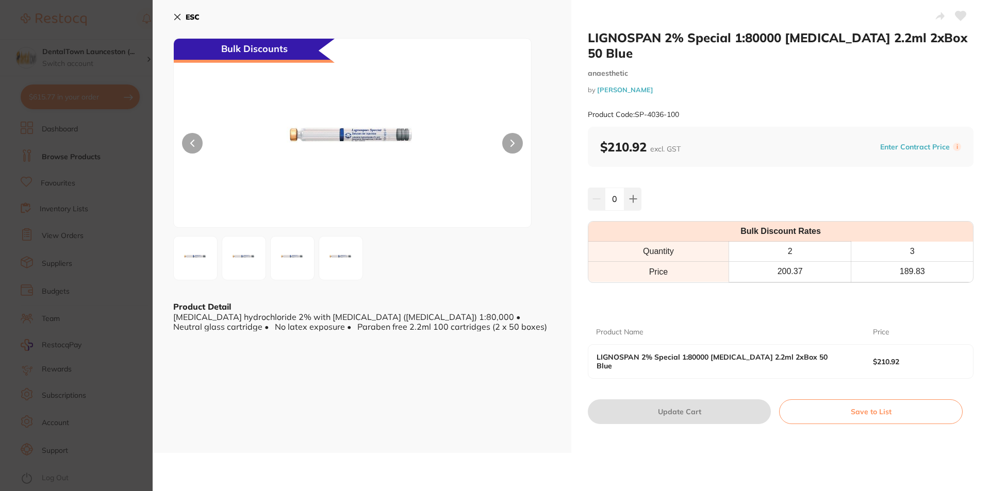
click at [512, 143] on icon at bounding box center [512, 143] width 3 height 6
click at [236, 257] on img at bounding box center [243, 258] width 37 height 37
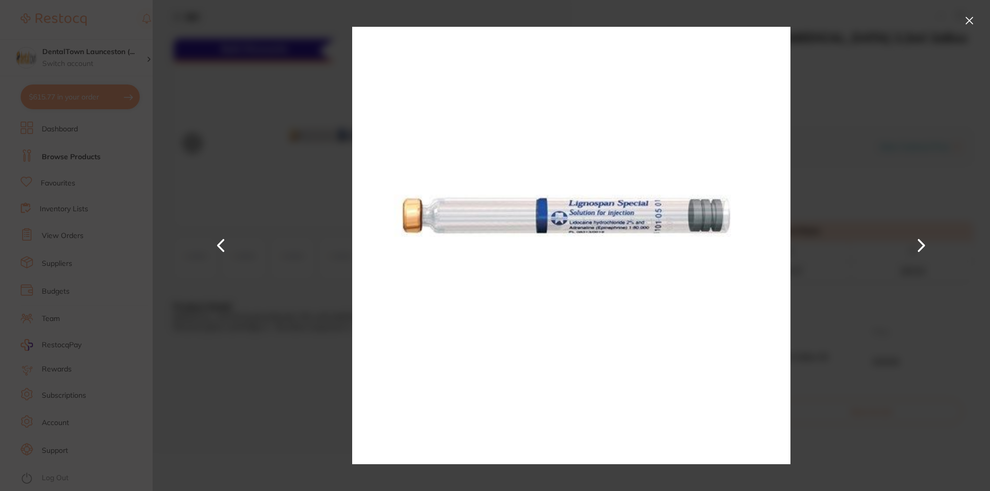
click at [967, 25] on button at bounding box center [969, 20] width 16 height 16
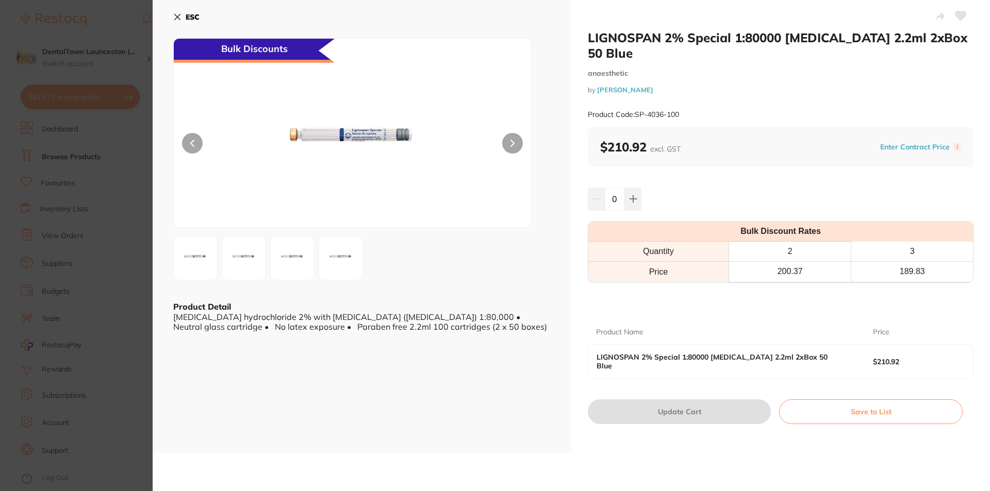
click at [181, 21] on button "ESC" at bounding box center [186, 17] width 26 height 18
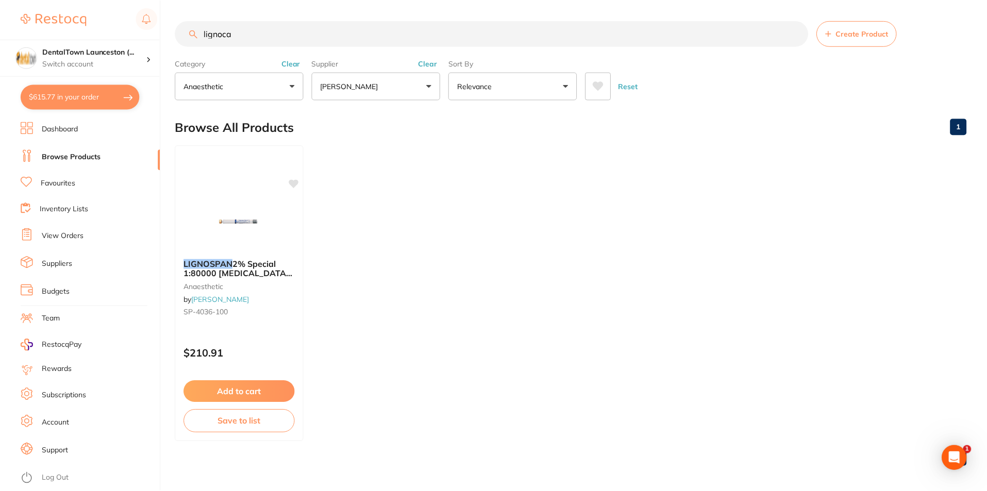
scroll to position [2, 0]
click at [257, 394] on button "Add to cart" at bounding box center [240, 391] width 112 height 22
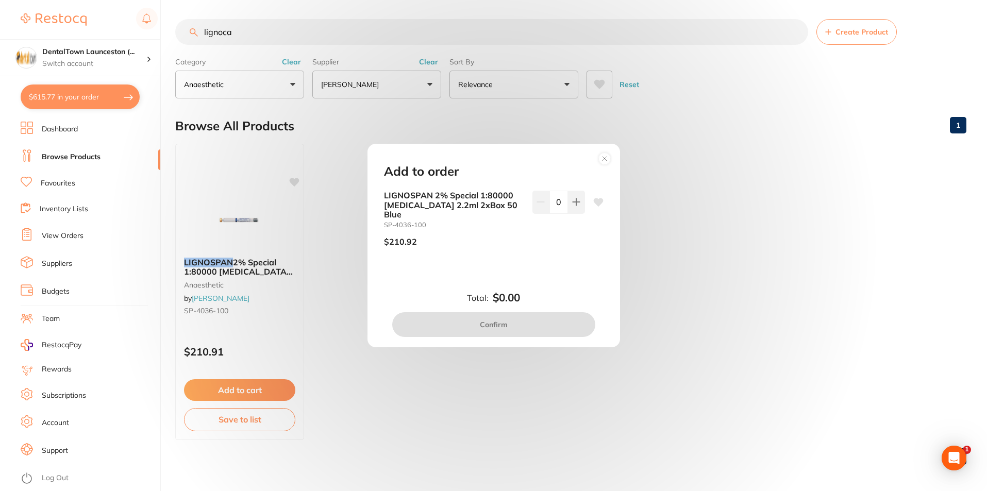
scroll to position [0, 0]
click at [573, 213] on button at bounding box center [576, 202] width 17 height 23
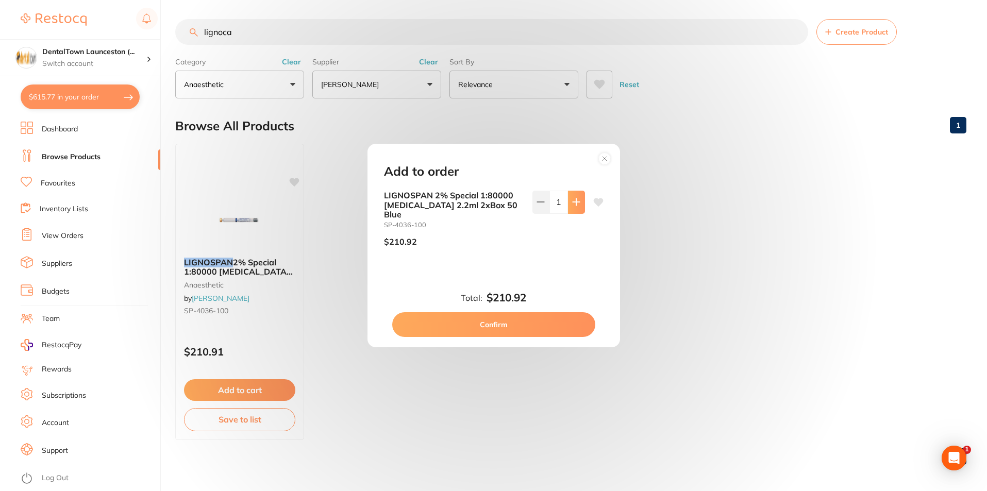
click at [573, 213] on button at bounding box center [576, 202] width 17 height 23
type input "2"
click at [483, 326] on button "Confirm" at bounding box center [493, 324] width 203 height 25
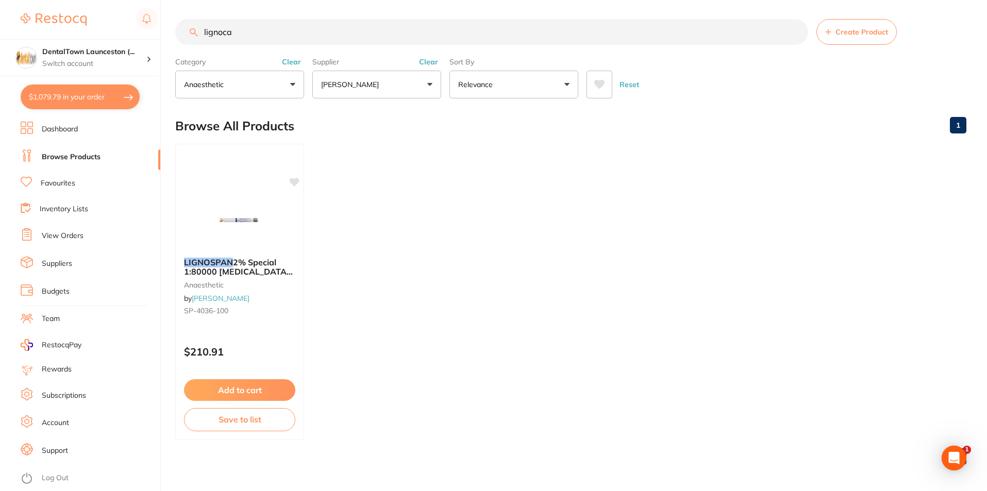
checkbox input "false"
click at [290, 85] on button "anaesthetic" at bounding box center [239, 85] width 129 height 28
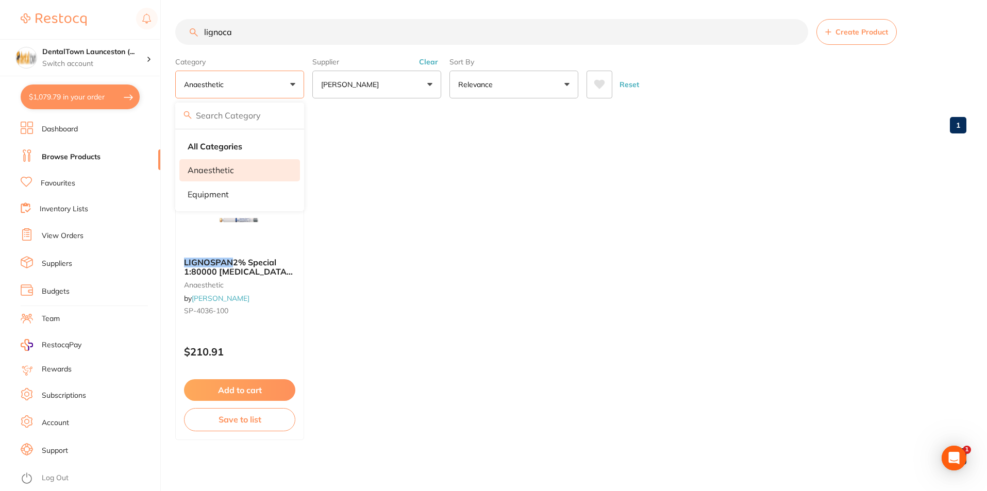
click at [364, 159] on ul "LIGNOSPAN 2% Special 1:80000 [MEDICAL_DATA] 2.2ml 2xBox 50 Blue anaesthetic by …" at bounding box center [570, 292] width 791 height 296
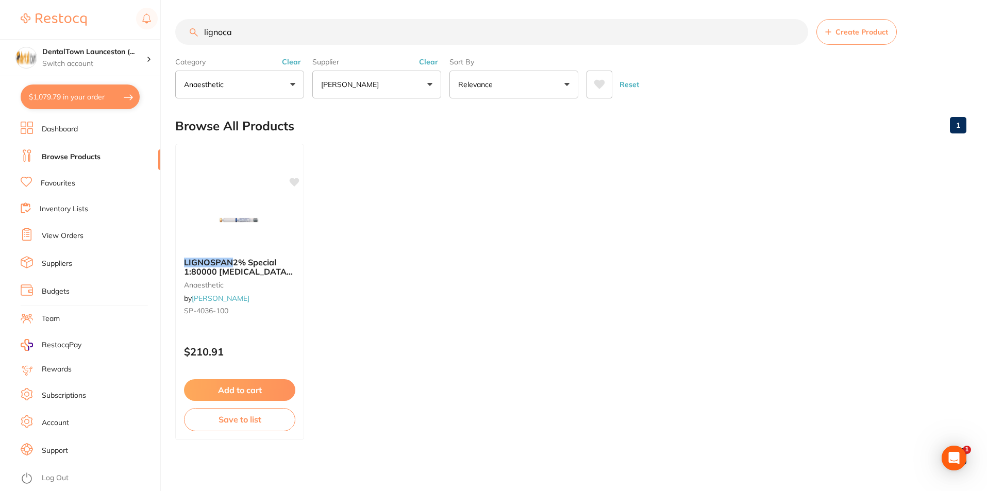
click at [260, 38] on input "lignoca" at bounding box center [491, 32] width 633 height 26
type input "l"
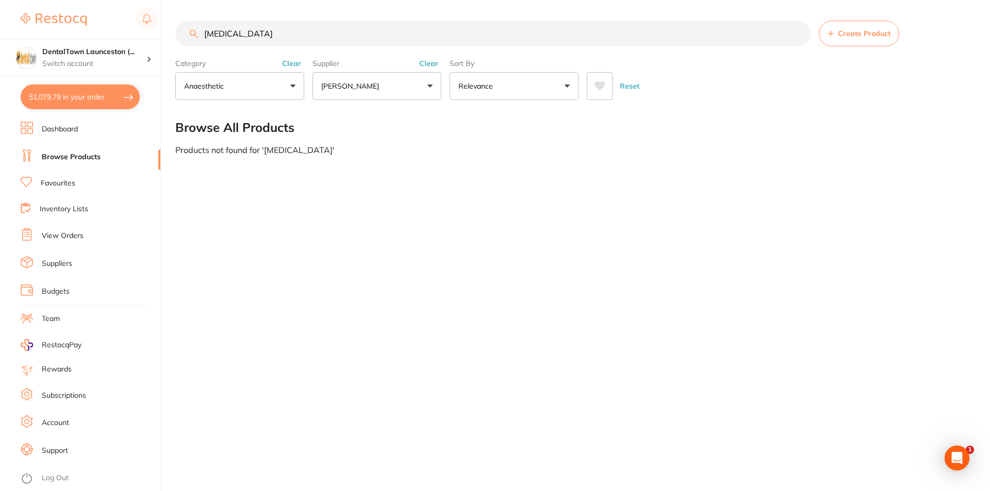
type input "[MEDICAL_DATA]"
click at [796, 31] on input "[MEDICAL_DATA]" at bounding box center [492, 34] width 635 height 26
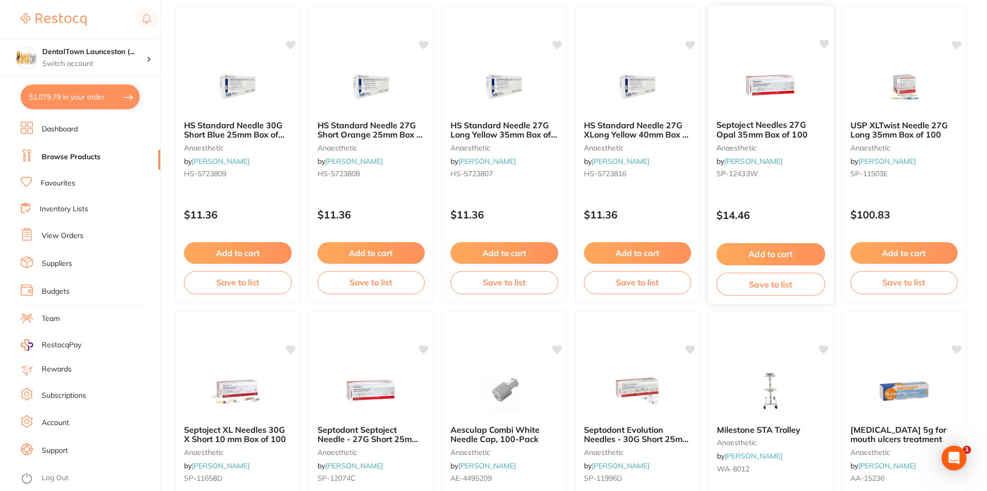
scroll to position [138, 0]
click at [48, 96] on button "$1,079.79 in your order" at bounding box center [80, 97] width 119 height 25
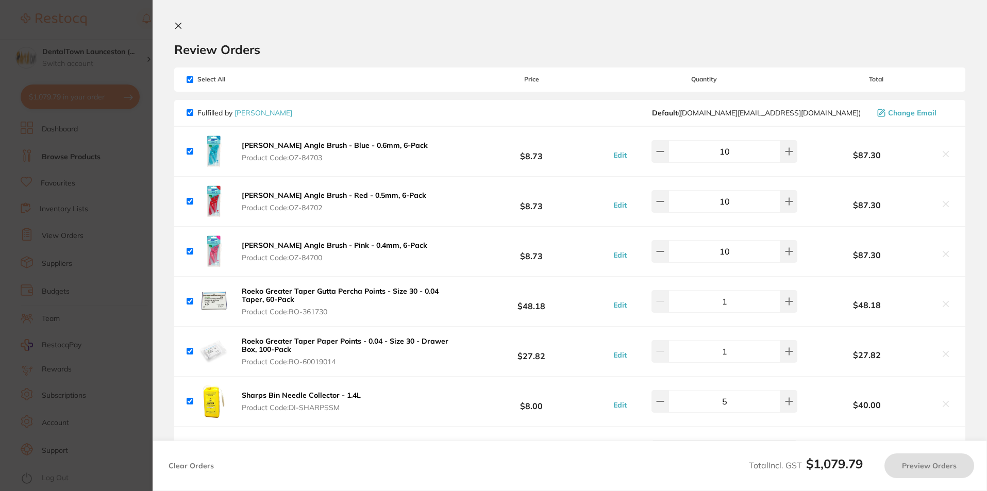
checkbox input "true"
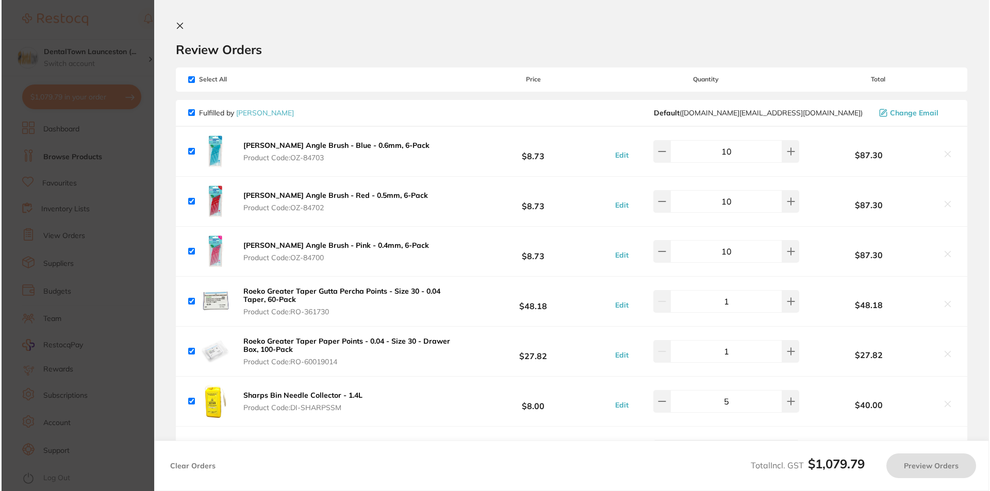
scroll to position [0, 0]
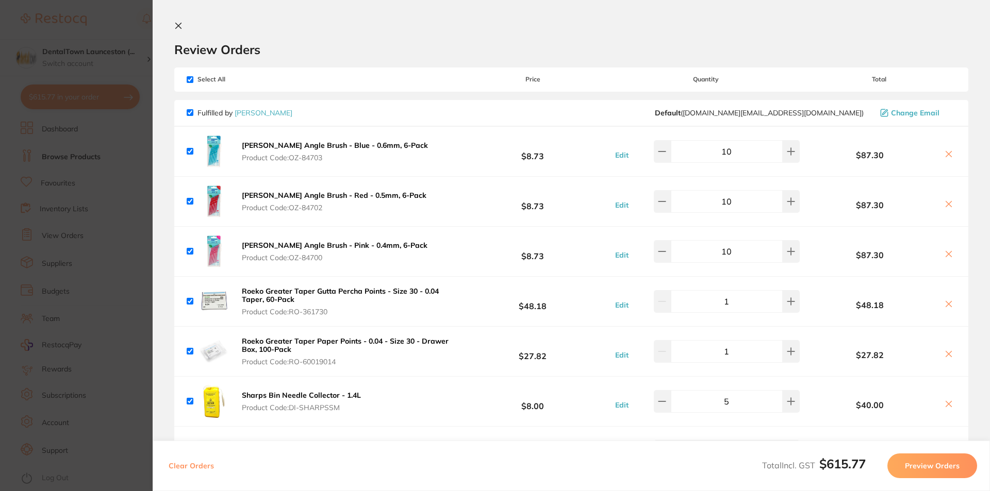
checkbox input "true"
click at [924, 466] on button "Preview Orders" at bounding box center [932, 466] width 90 height 25
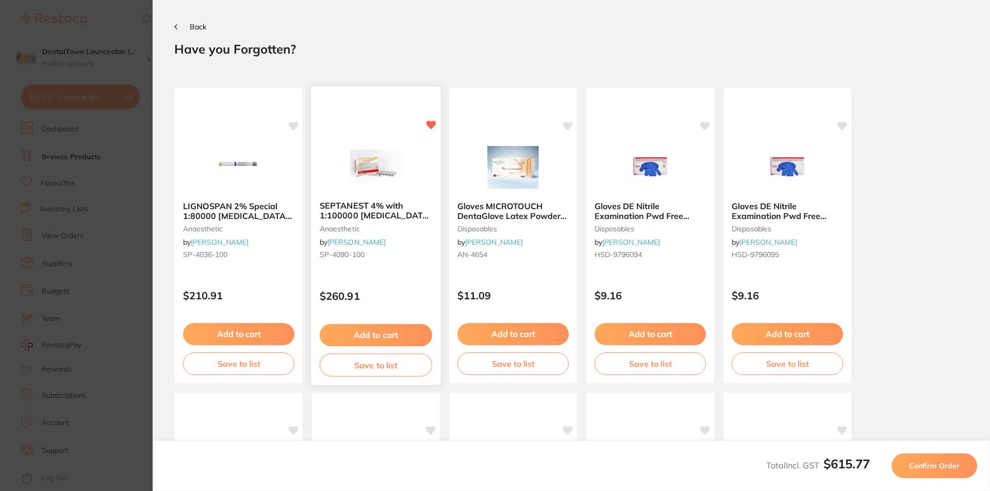
click at [366, 204] on b "SEPTANEST 4% with 1:100000 [MEDICAL_DATA] 2.2ml 2xBox 50 GOLD" at bounding box center [376, 211] width 112 height 19
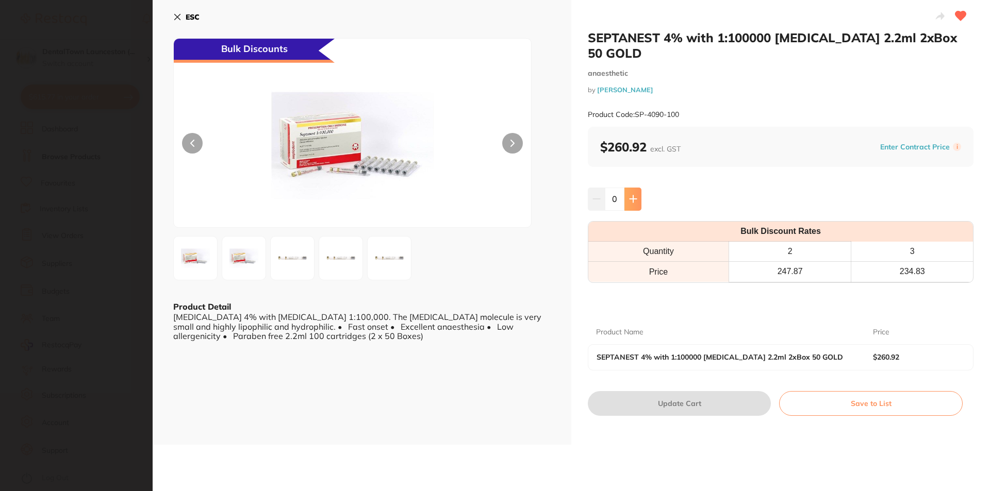
click at [624, 188] on button at bounding box center [632, 199] width 17 height 23
type input "2"
click at [710, 391] on button "Update Cart" at bounding box center [679, 403] width 183 height 25
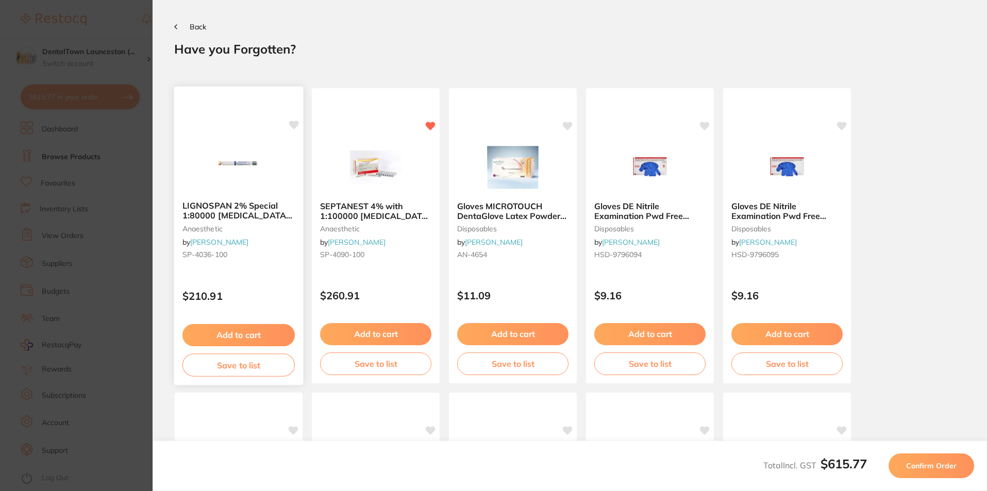
click at [289, 127] on icon at bounding box center [294, 125] width 10 height 10
click at [290, 125] on icon at bounding box center [294, 125] width 10 height 9
click at [230, 334] on button "Add to cart" at bounding box center [239, 335] width 112 height 22
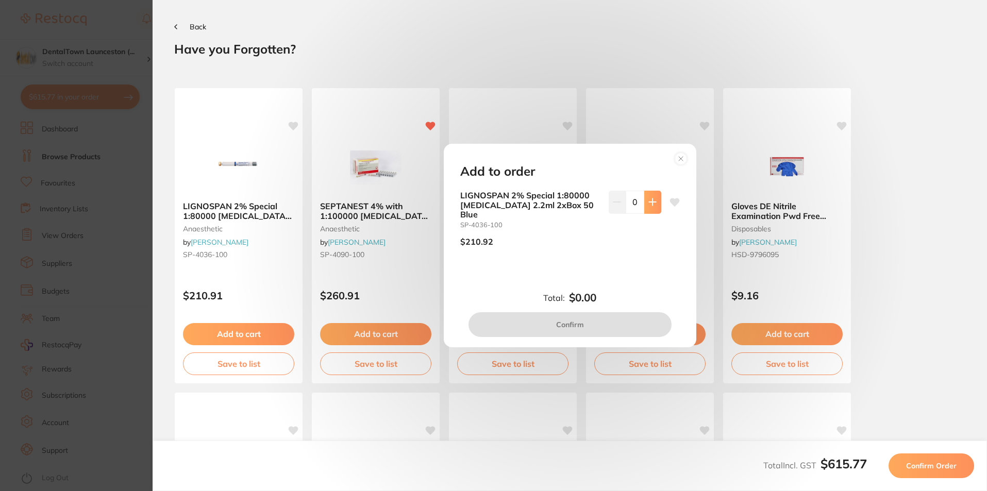
click at [652, 206] on icon at bounding box center [653, 202] width 8 height 8
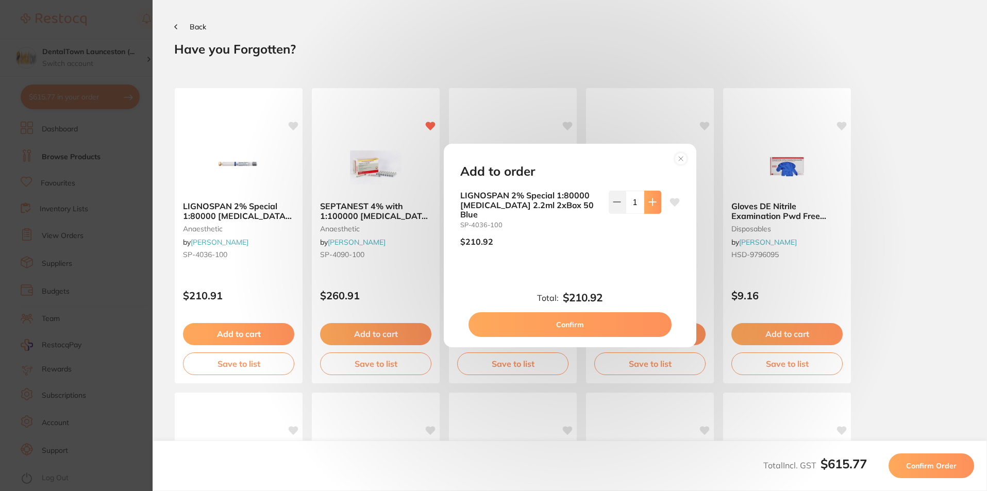
click at [652, 206] on icon at bounding box center [653, 202] width 8 height 8
type input "2"
click at [598, 322] on button "Confirm" at bounding box center [570, 324] width 203 height 25
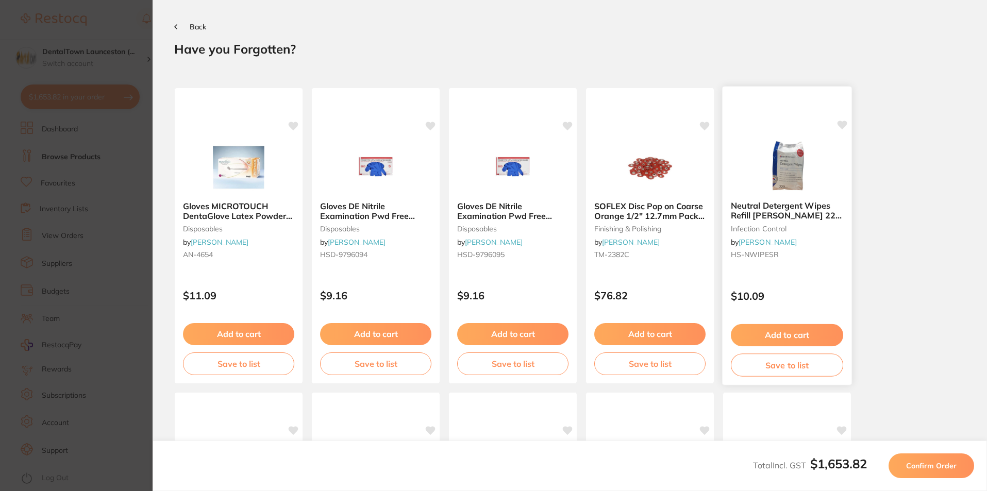
click at [840, 125] on icon at bounding box center [843, 125] width 10 height 9
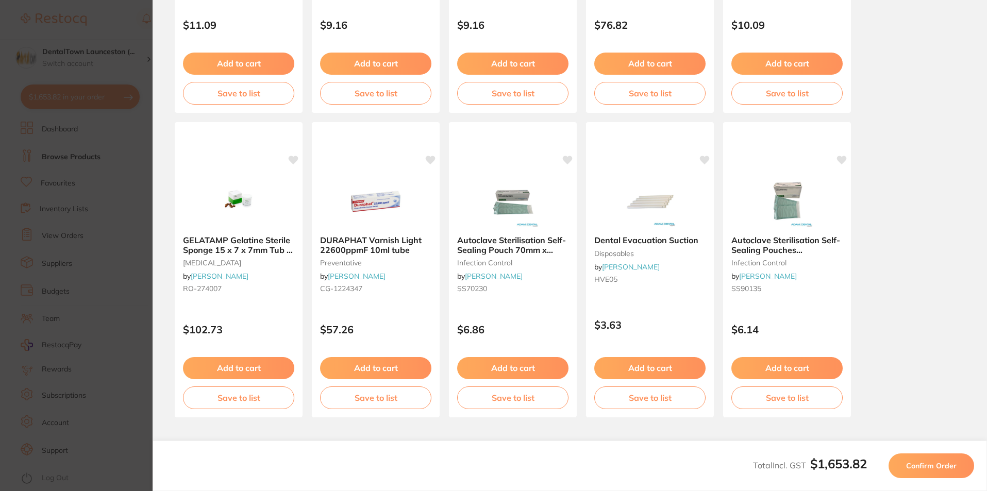
scroll to position [279, 0]
click at [915, 469] on span "Confirm Order" at bounding box center [931, 465] width 51 height 9
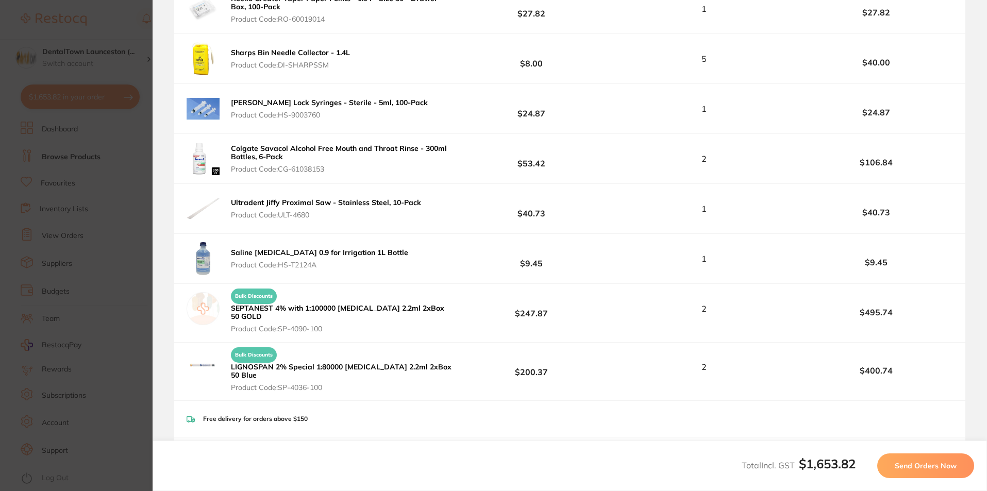
scroll to position [426, 0]
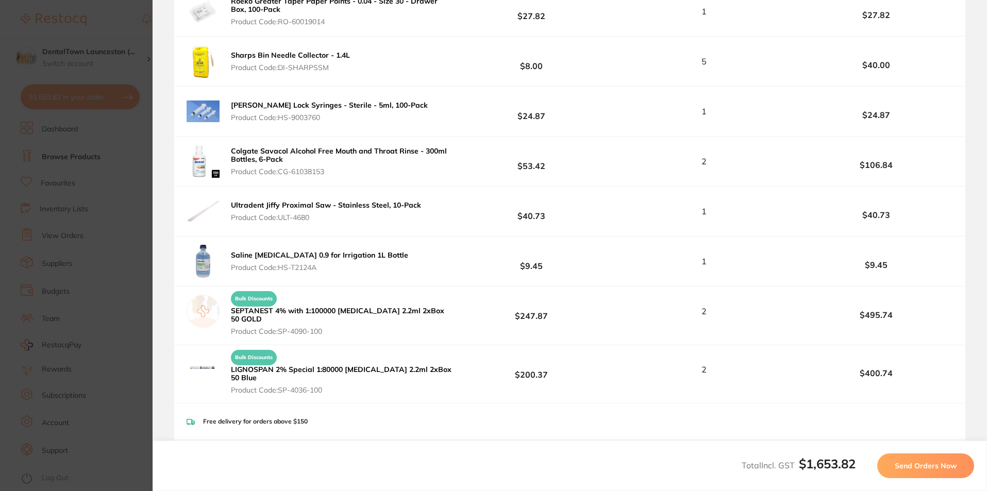
click at [811, 465] on b "$1,653.82" at bounding box center [827, 463] width 57 height 15
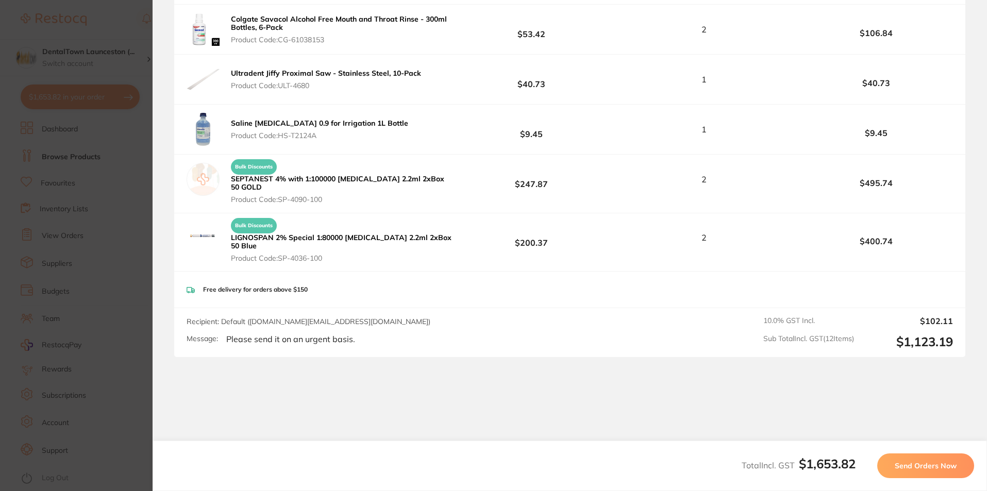
scroll to position [577, 0]
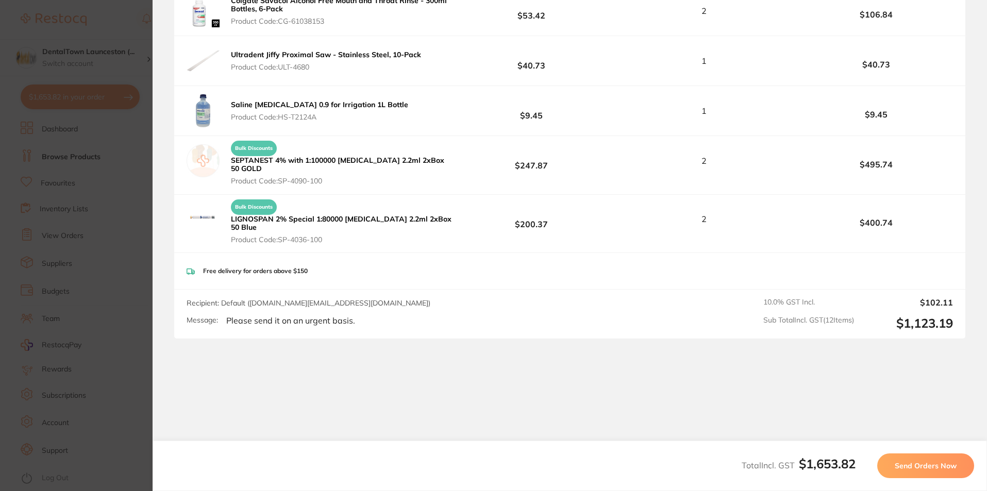
click at [903, 469] on span "Send Orders Now" at bounding box center [926, 465] width 62 height 9
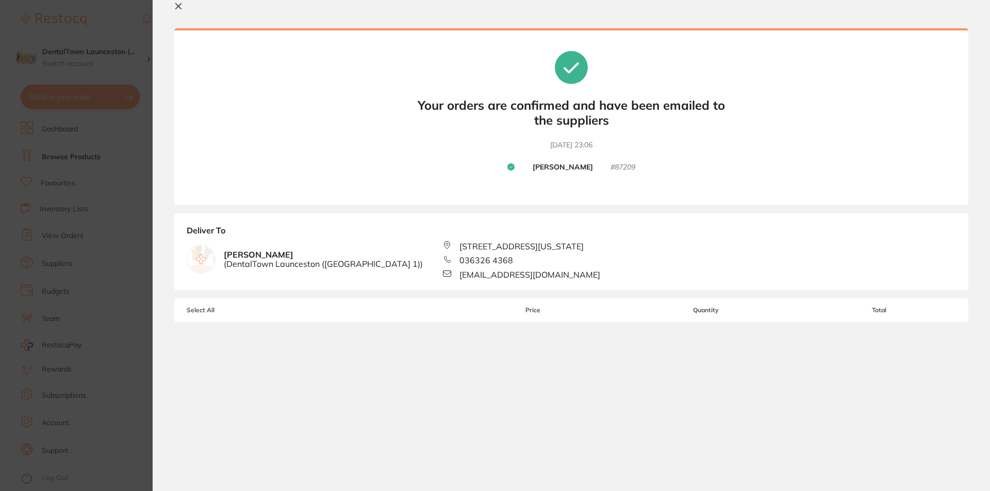
scroll to position [0, 0]
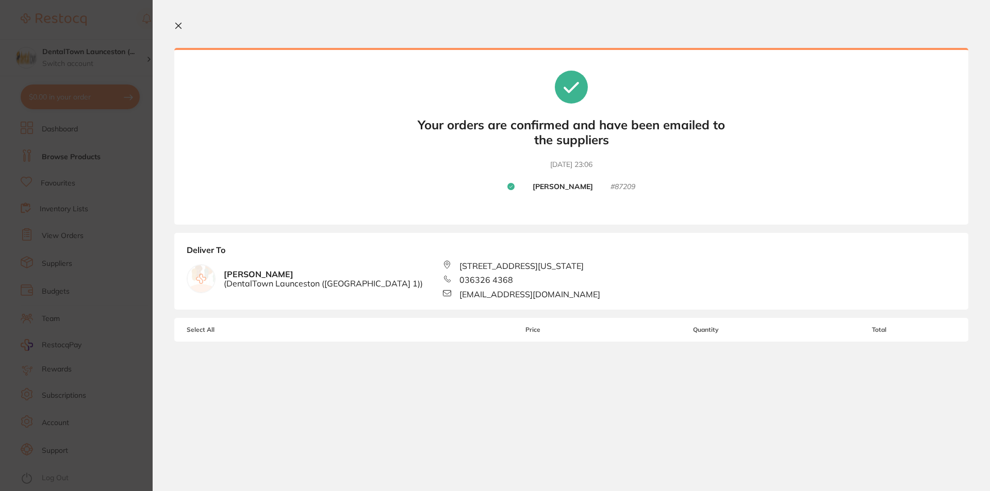
click at [179, 23] on icon at bounding box center [178, 26] width 8 height 8
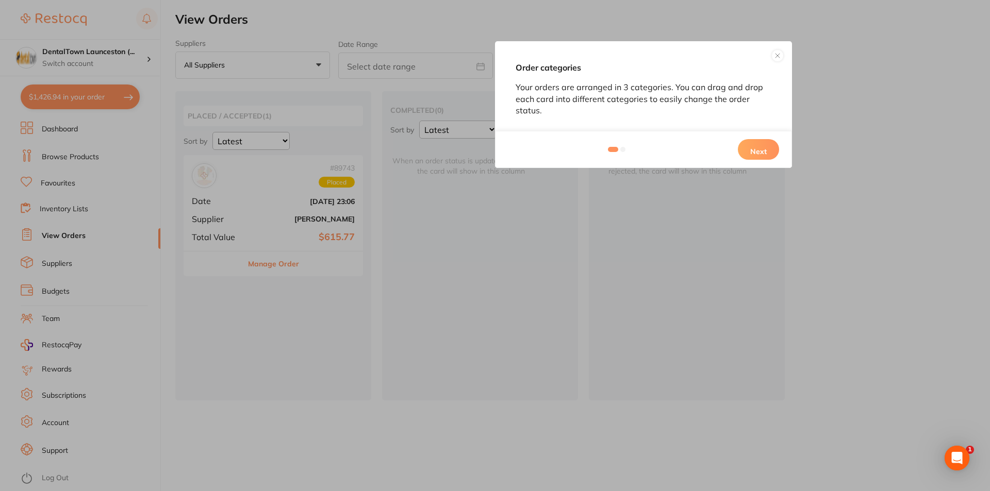
click at [749, 150] on button "Next" at bounding box center [758, 149] width 41 height 21
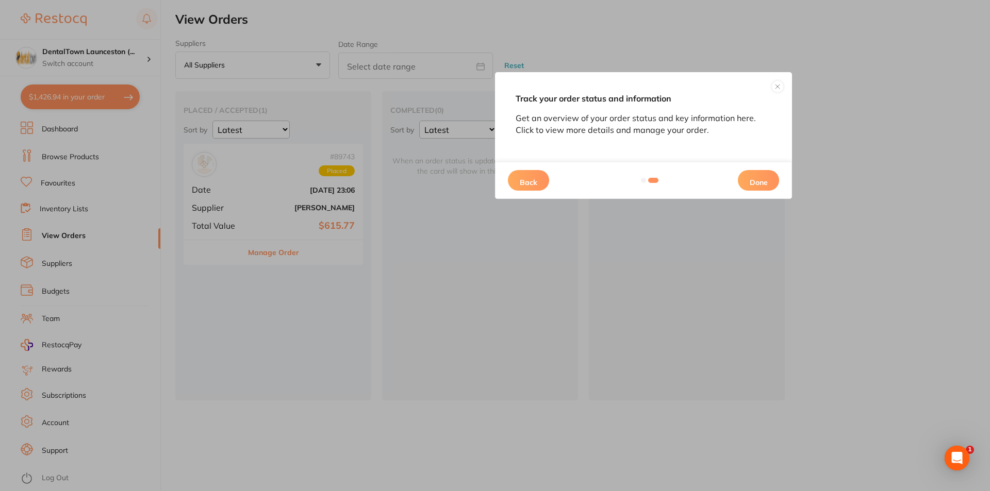
click at [760, 175] on button "Done" at bounding box center [758, 180] width 41 height 21
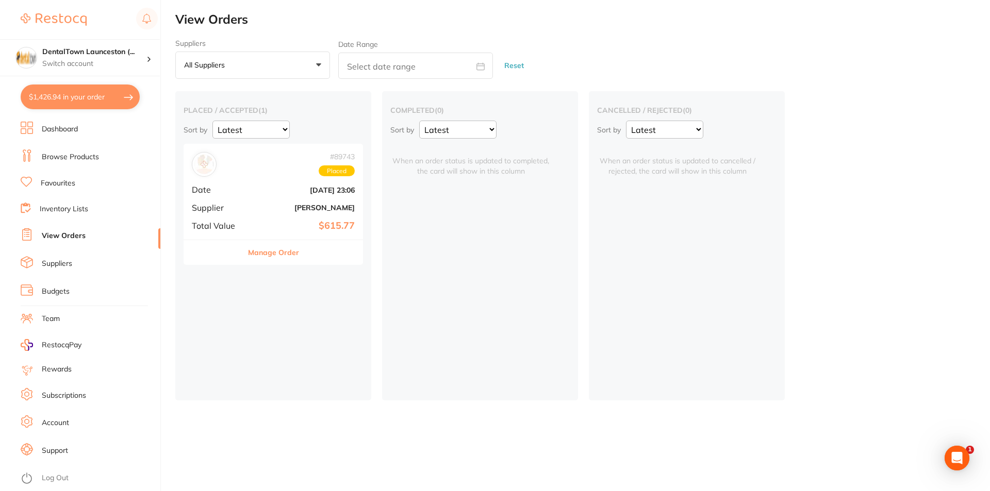
click at [325, 180] on div "# 89743 Placed Date [DATE] 23:06 Supplier [PERSON_NAME] Total Value $615.77" at bounding box center [273, 191] width 179 height 95
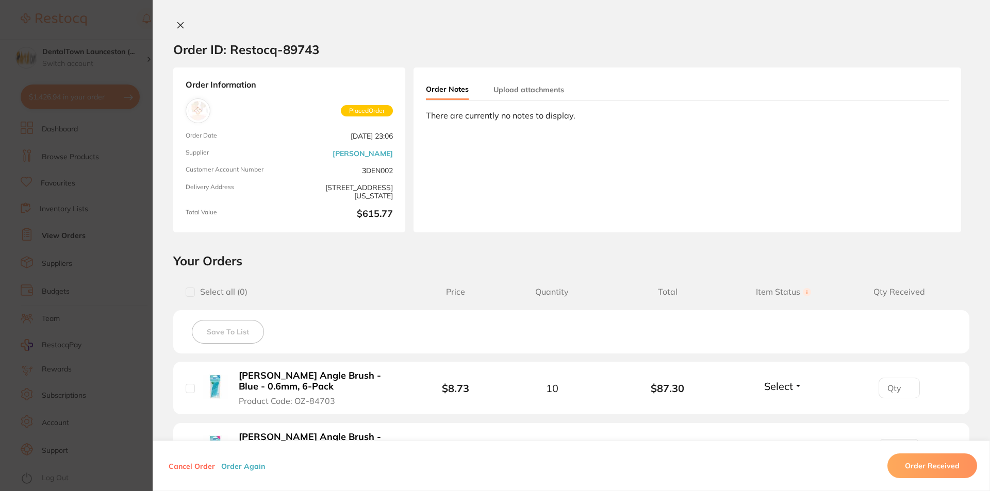
click at [110, 385] on section "Order ID: Restocq- 89743 Order Information Placed Order Order Date [DATE] 23:06…" at bounding box center [495, 245] width 990 height 491
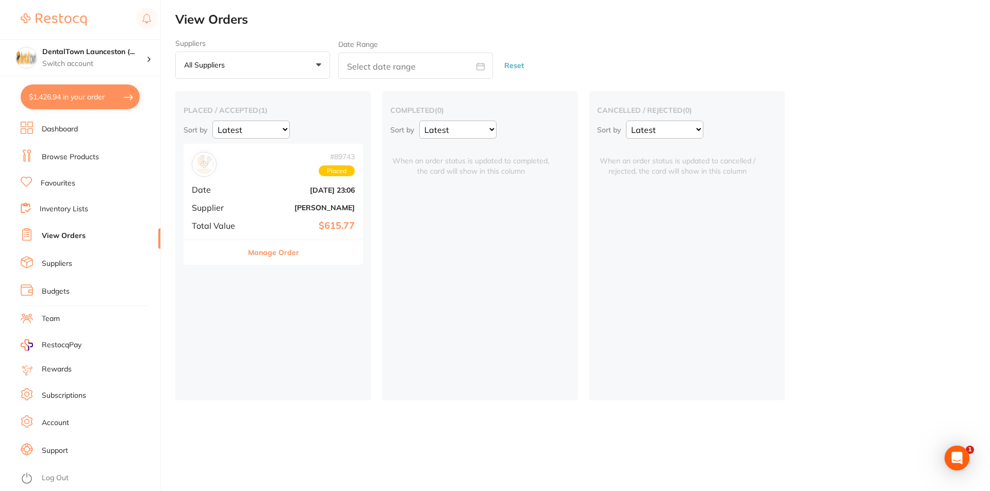
click at [64, 92] on button "$1,426.94 in your order" at bounding box center [80, 97] width 119 height 25
checkbox input "true"
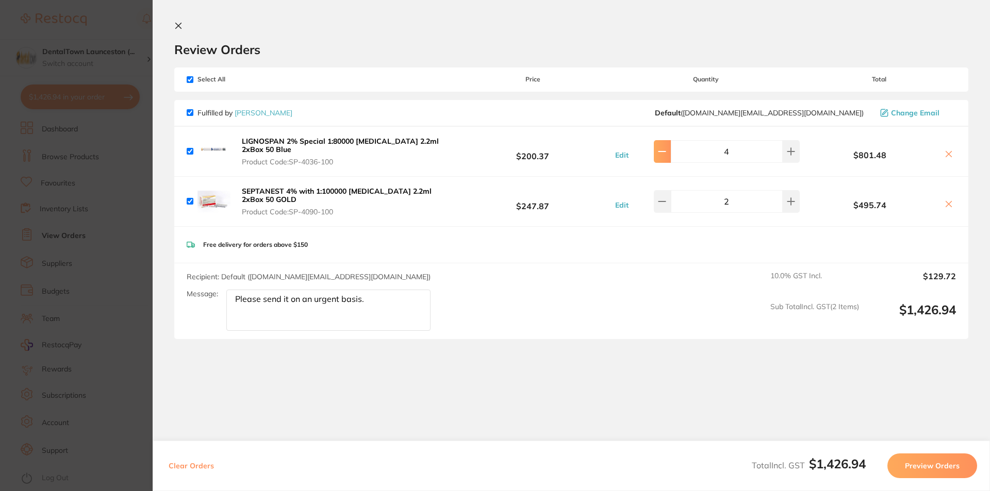
click at [661, 152] on button at bounding box center [662, 151] width 17 height 23
type input "2"
click at [178, 26] on icon at bounding box center [179, 26] width 6 height 6
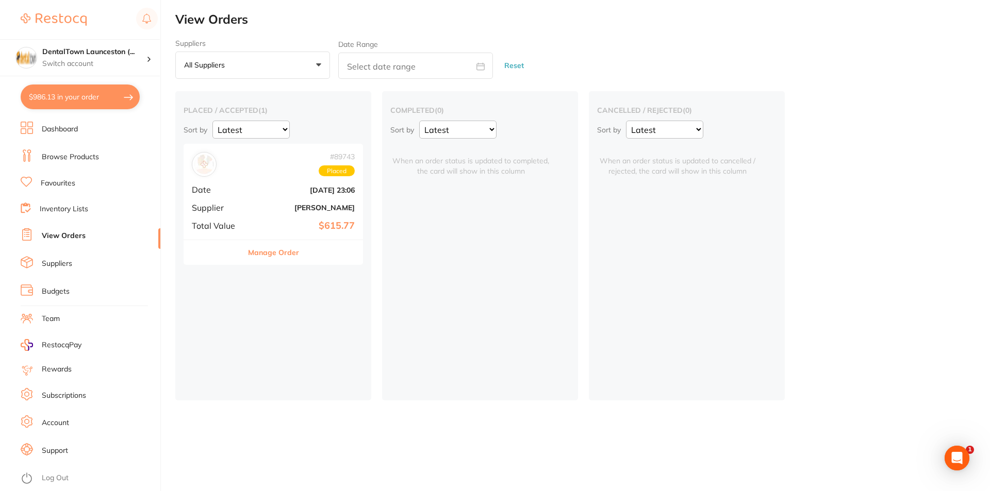
click at [275, 219] on div "# 89743 Placed Date [DATE] 23:06 Supplier [PERSON_NAME] Total Value $615.77" at bounding box center [273, 191] width 179 height 95
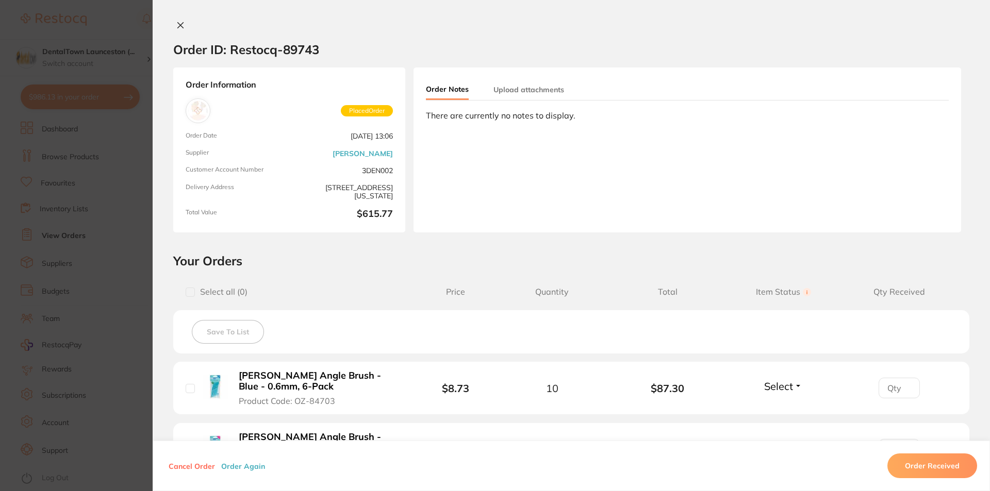
click at [180, 26] on icon at bounding box center [180, 25] width 8 height 8
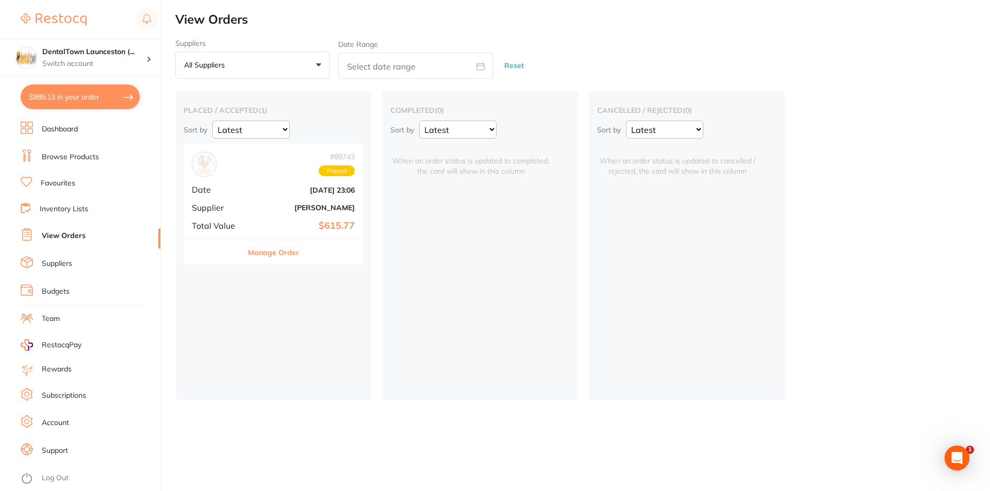
click at [72, 101] on button "$986.13 in your order" at bounding box center [80, 97] width 119 height 25
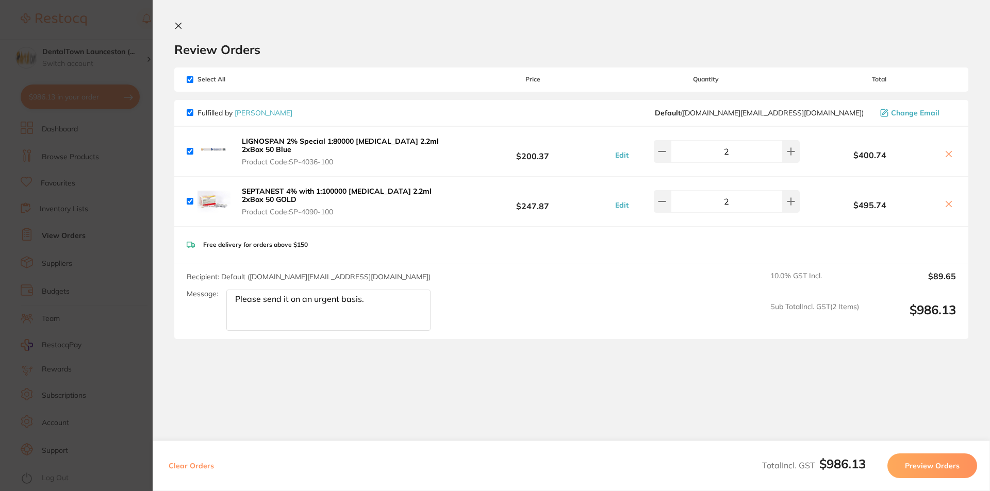
click at [918, 463] on button "Preview Orders" at bounding box center [932, 466] width 90 height 25
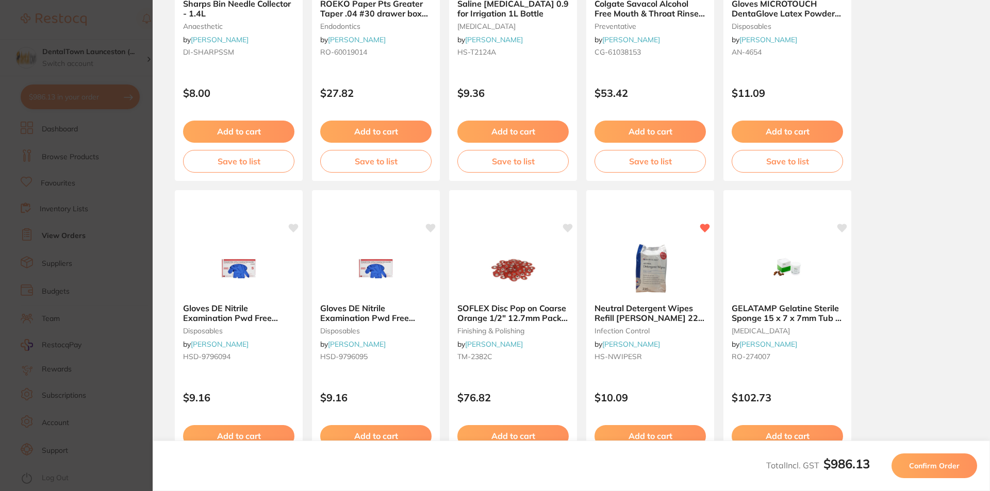
scroll to position [204, 0]
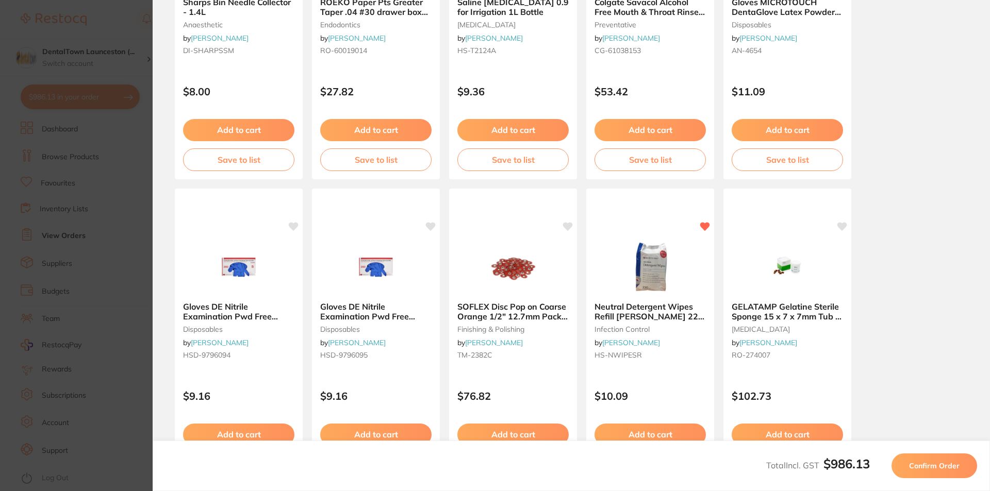
click at [920, 466] on span "Confirm Order" at bounding box center [934, 465] width 51 height 9
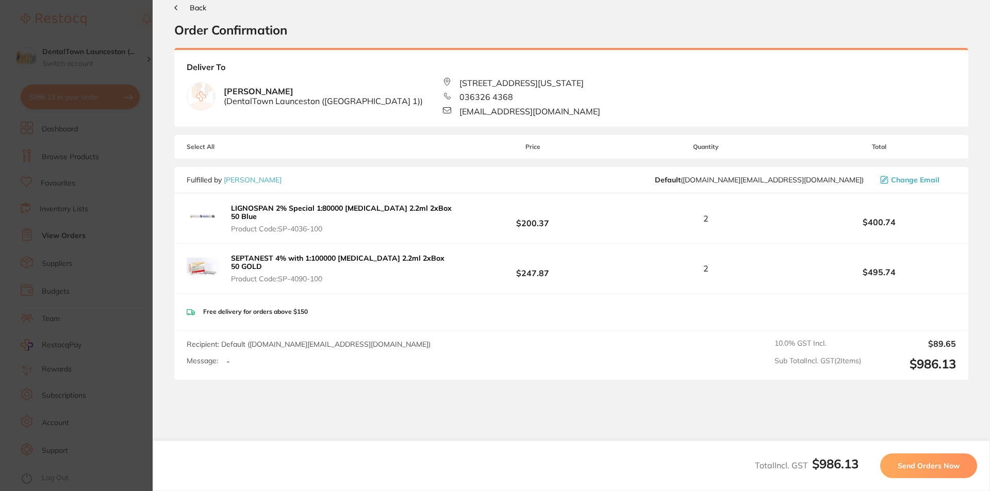
scroll to position [0, 0]
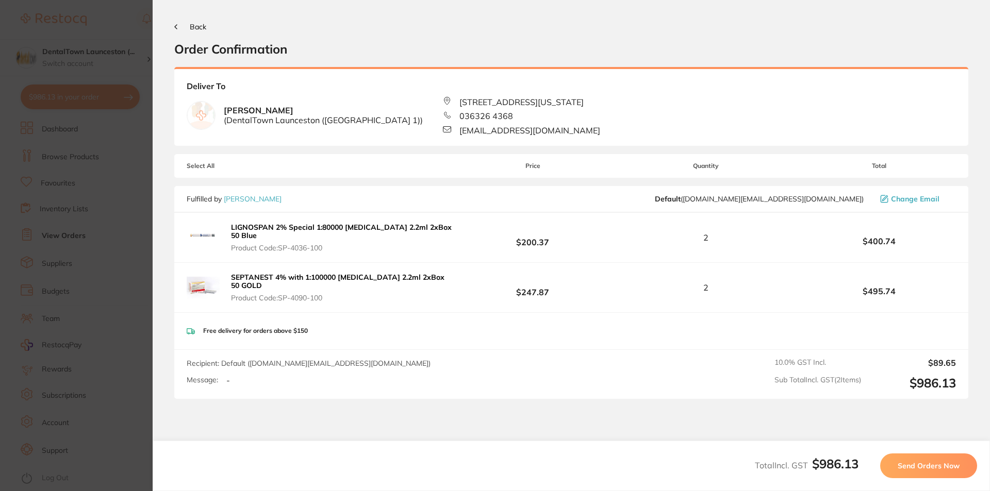
click at [291, 386] on div "Recipient: Default ( [DOMAIN_NAME][EMAIL_ADDRESS][DOMAIN_NAME] ) Message: -" at bounding box center [313, 374] width 252 height 32
click at [220, 381] on div "Message: -" at bounding box center [313, 380] width 252 height 9
click at [913, 467] on span "Send Orders Now" at bounding box center [929, 465] width 62 height 9
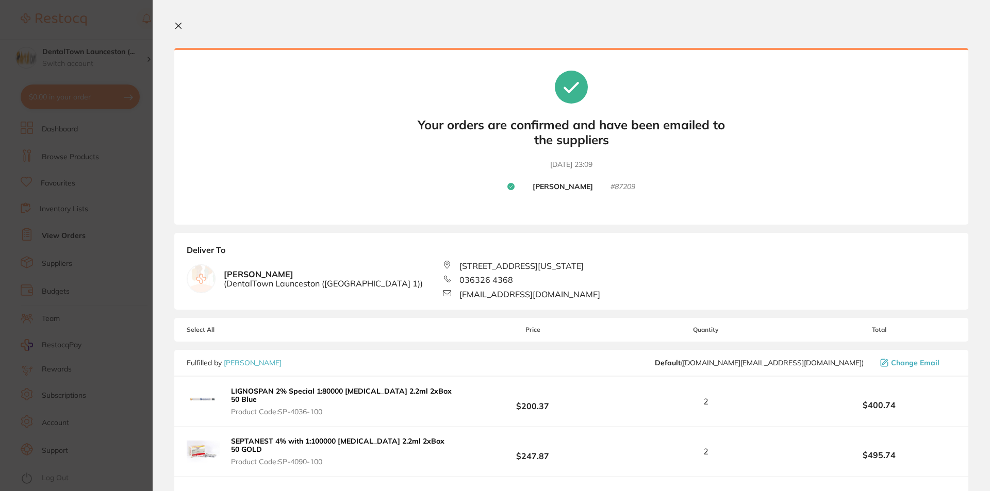
click at [177, 27] on icon at bounding box center [179, 26] width 6 height 6
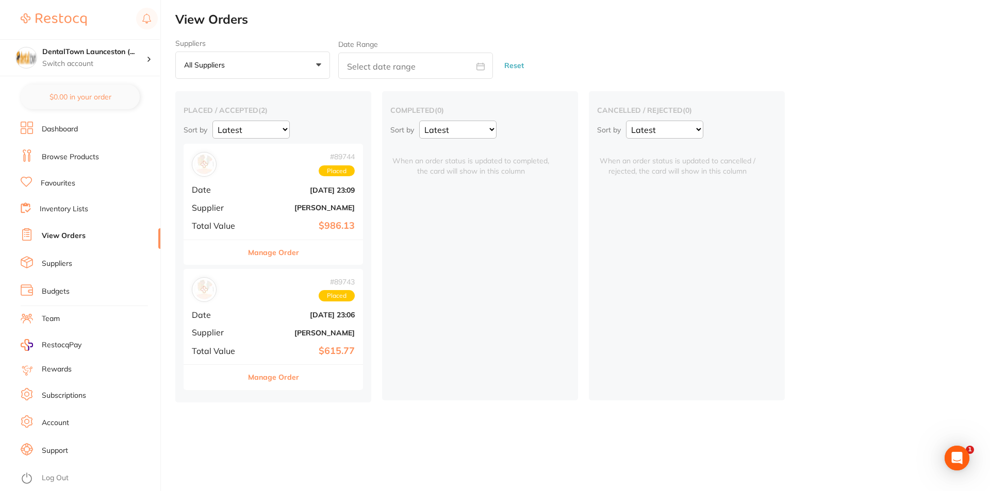
click at [82, 128] on li "Dashboard" at bounding box center [91, 129] width 140 height 15
